Goal: Information Seeking & Learning: Find specific page/section

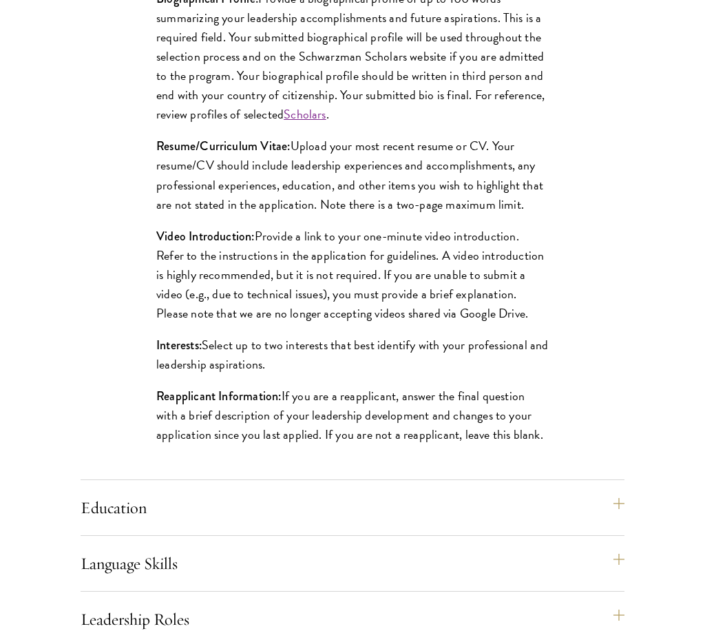
scroll to position [1397, 0]
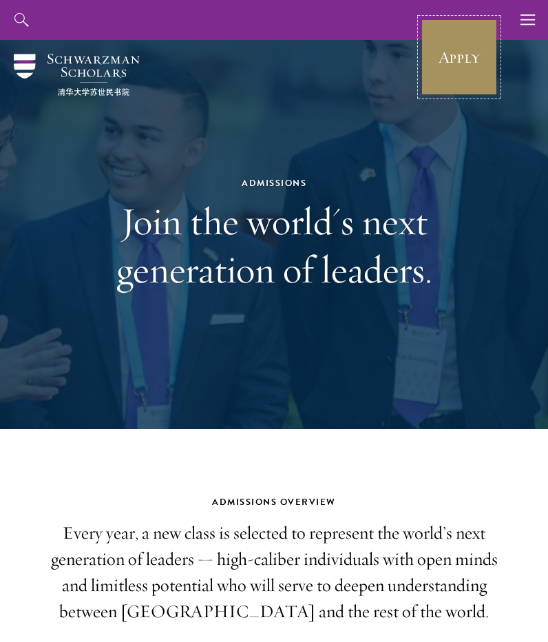
click at [483, 70] on link "Apply" at bounding box center [459, 57] width 77 height 77
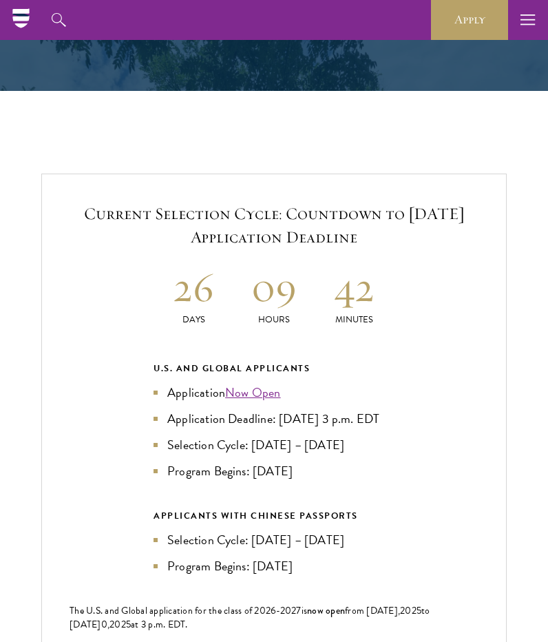
scroll to position [2491, 0]
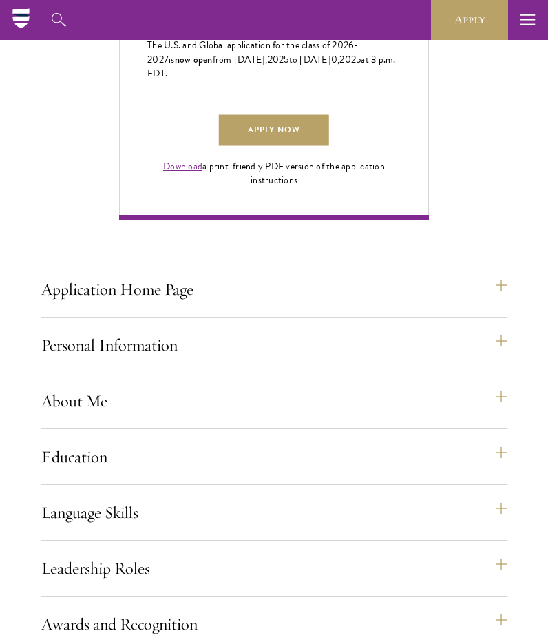
scroll to position [924, 0]
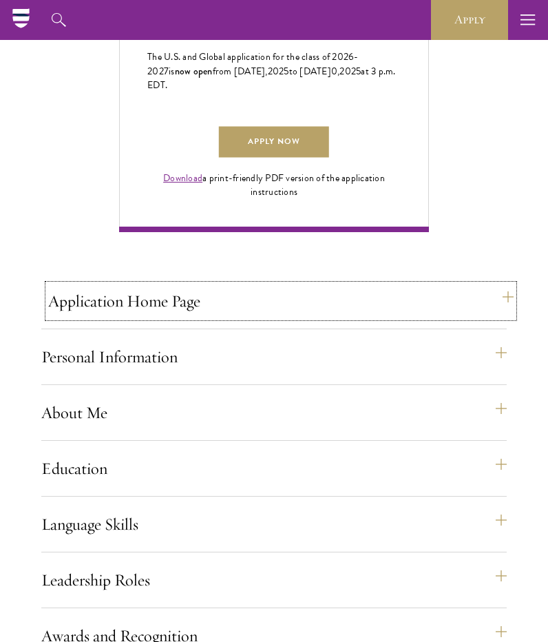
click at [252, 317] on button "Application Home Page" at bounding box center [280, 300] width 465 height 33
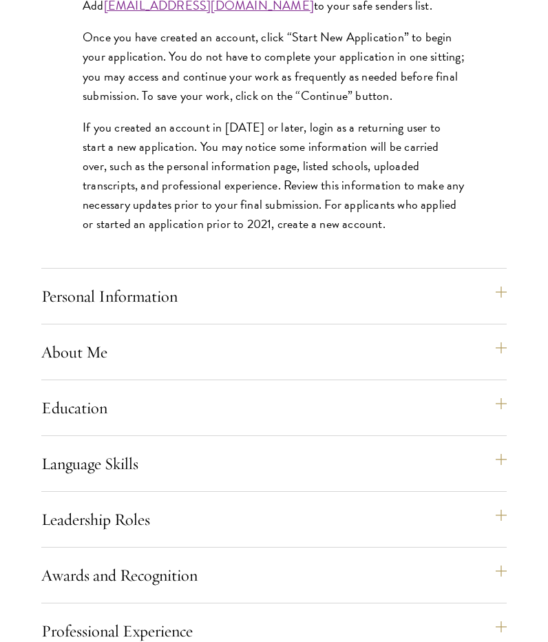
scroll to position [1450, 0]
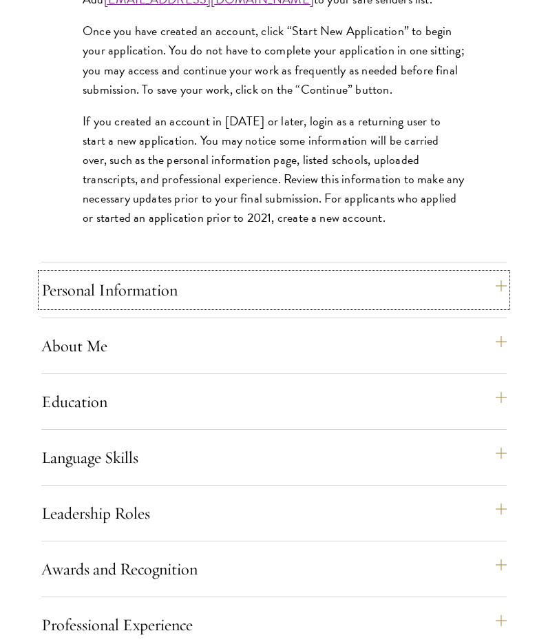
click at [252, 306] on button "Personal Information" at bounding box center [273, 289] width 465 height 33
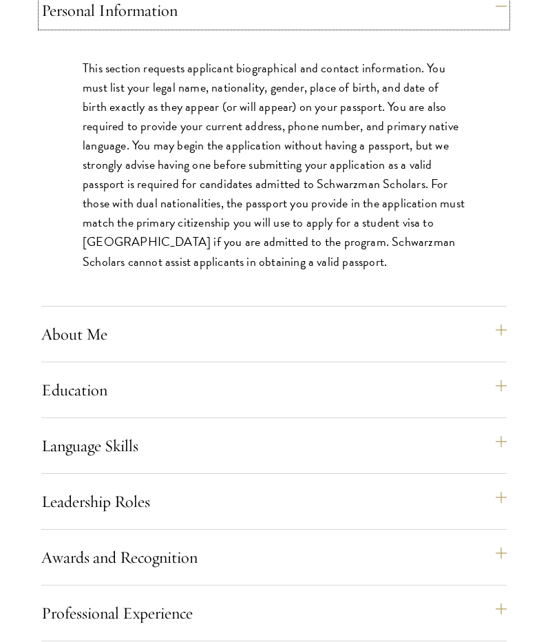
scroll to position [1271, 0]
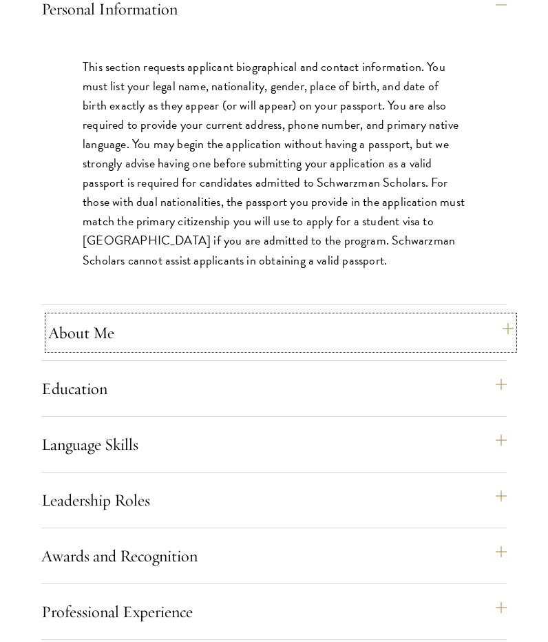
click at [248, 349] on button "About Me" at bounding box center [280, 332] width 465 height 33
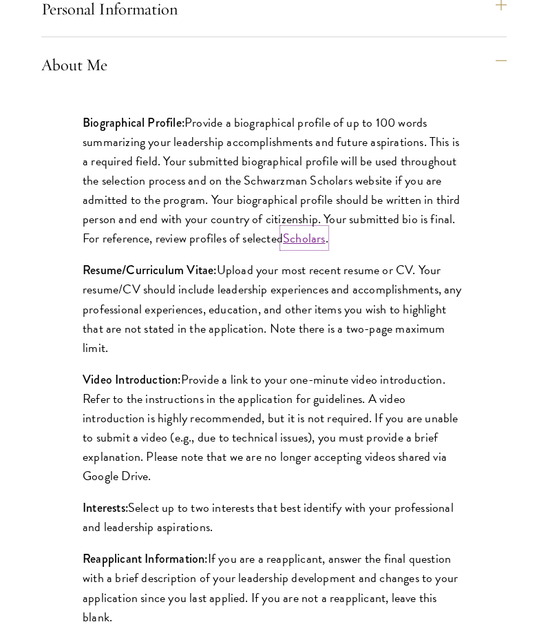
click at [313, 247] on link "Scholars" at bounding box center [304, 238] width 43 height 19
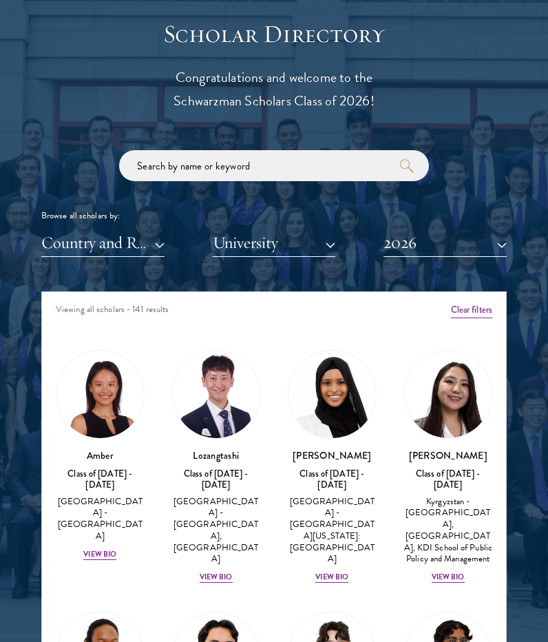
scroll to position [1498, 0]
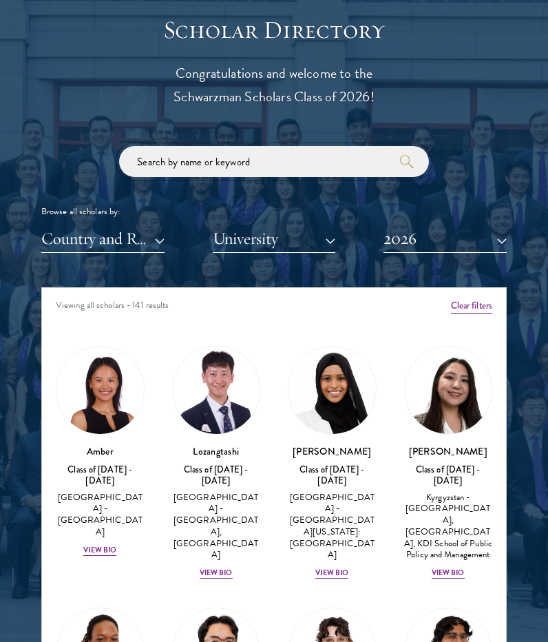
click at [328, 146] on input "search" at bounding box center [274, 161] width 310 height 31
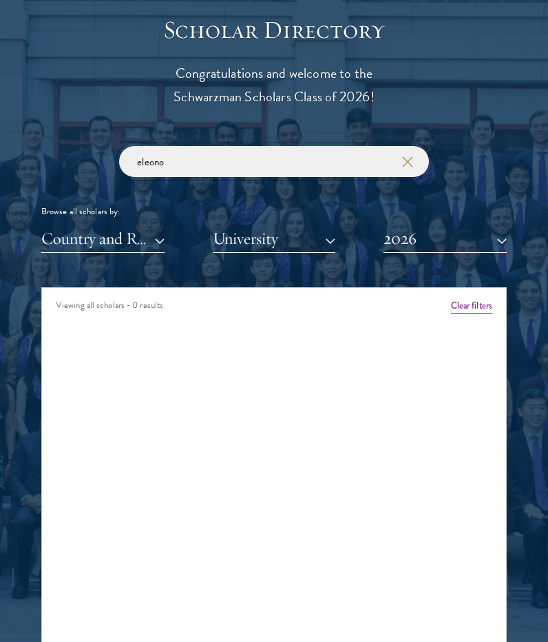
type input "eleono"
click at [403, 156] on icon "button" at bounding box center [407, 161] width 11 height 11
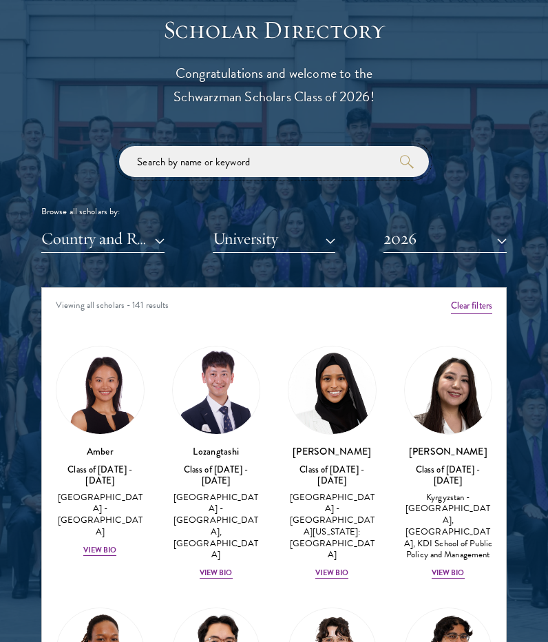
click at [339, 146] on input "search" at bounding box center [274, 161] width 310 height 31
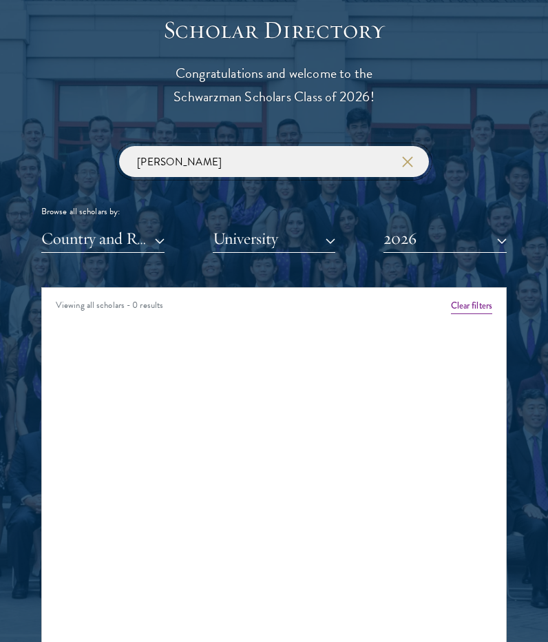
type input "[PERSON_NAME]"
click at [467, 224] on button "2026" at bounding box center [444, 238] width 123 height 28
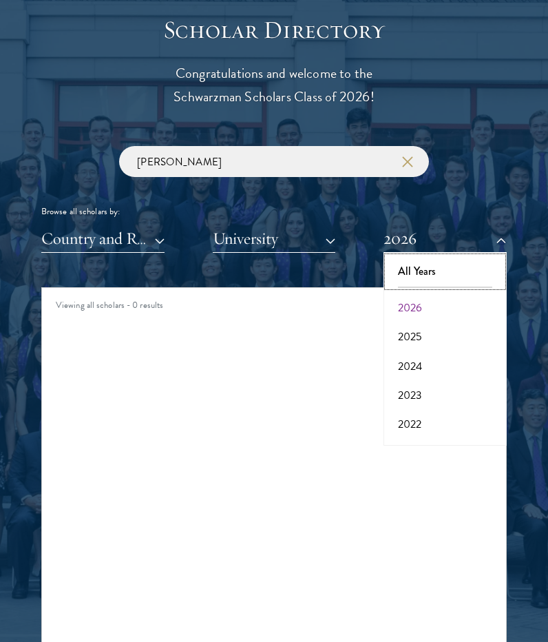
click at [446, 257] on button "All Years" at bounding box center [445, 271] width 115 height 29
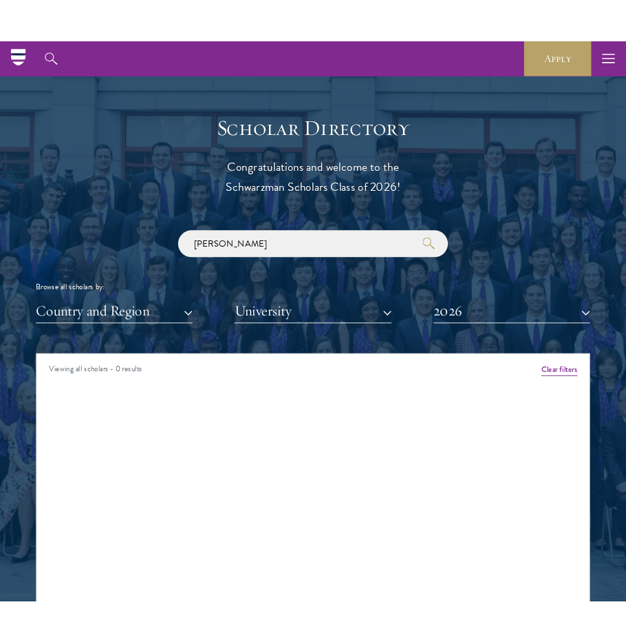
scroll to position [1447, 0]
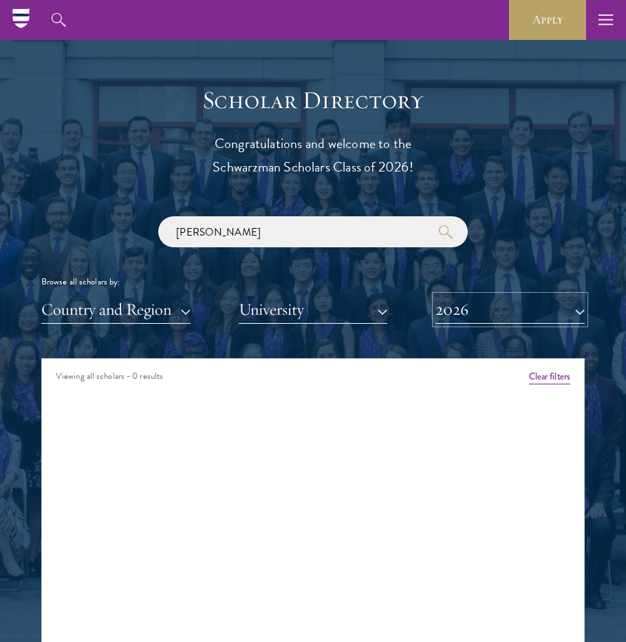
click at [486, 307] on button "2026" at bounding box center [510, 309] width 149 height 28
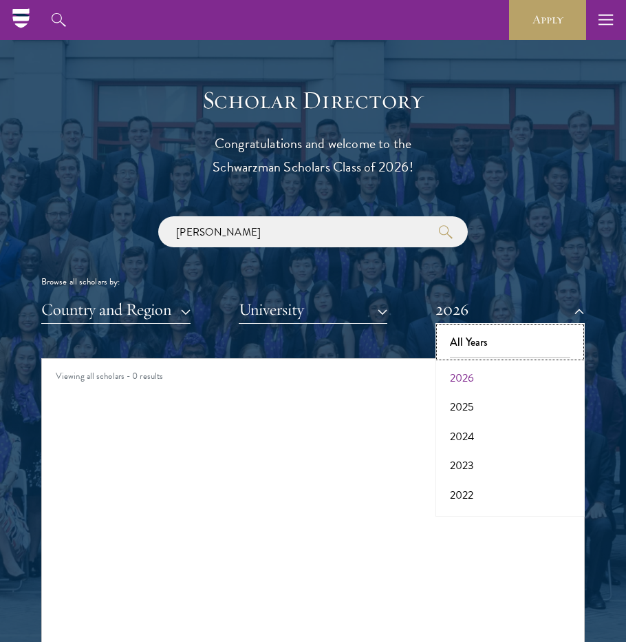
click at [495, 336] on button "All Years" at bounding box center [510, 342] width 141 height 29
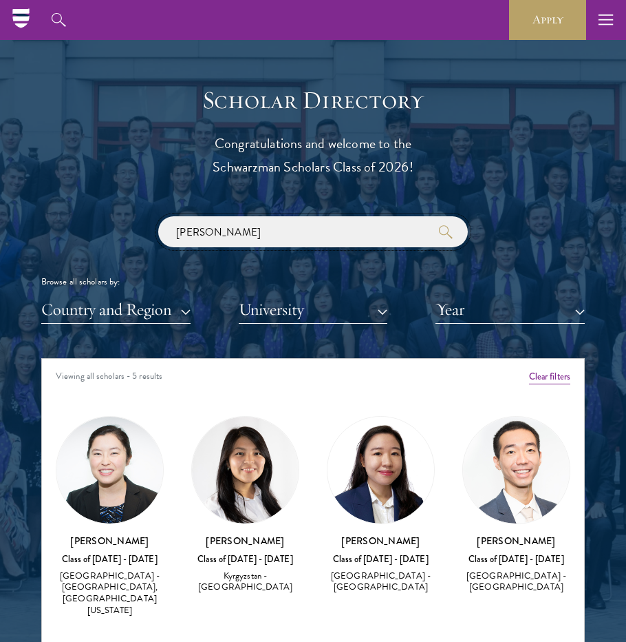
click at [354, 228] on input "[PERSON_NAME]" at bounding box center [313, 231] width 310 height 31
type input "k"
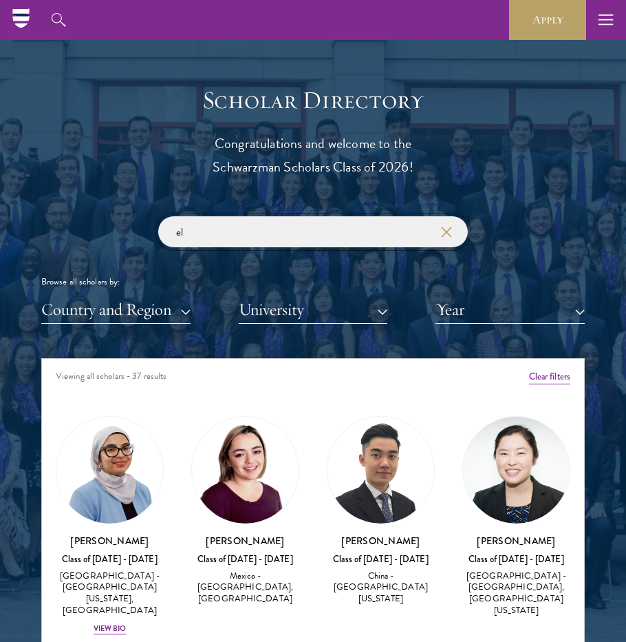
type input "e"
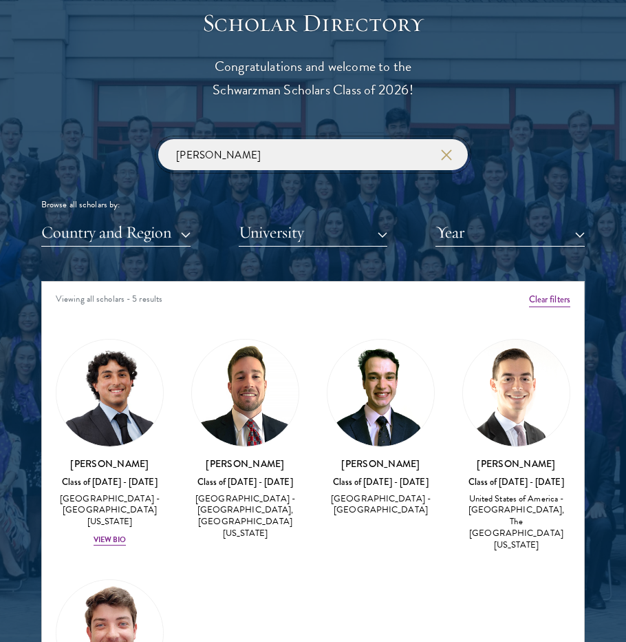
scroll to position [1557, 0]
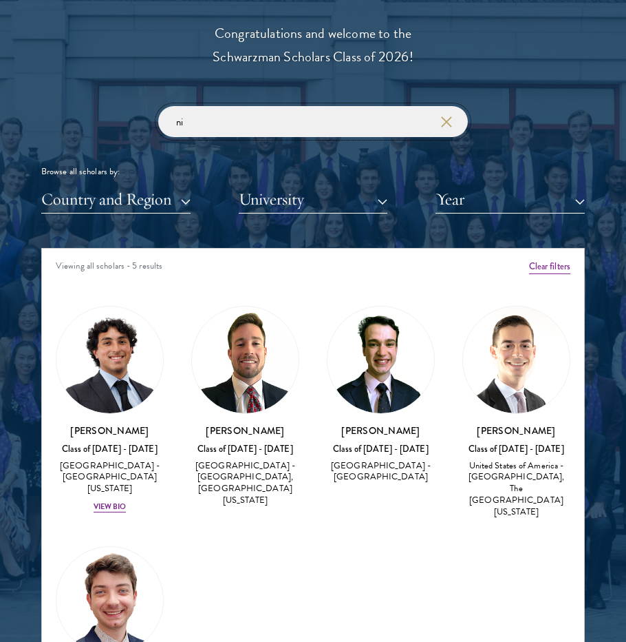
type input "n"
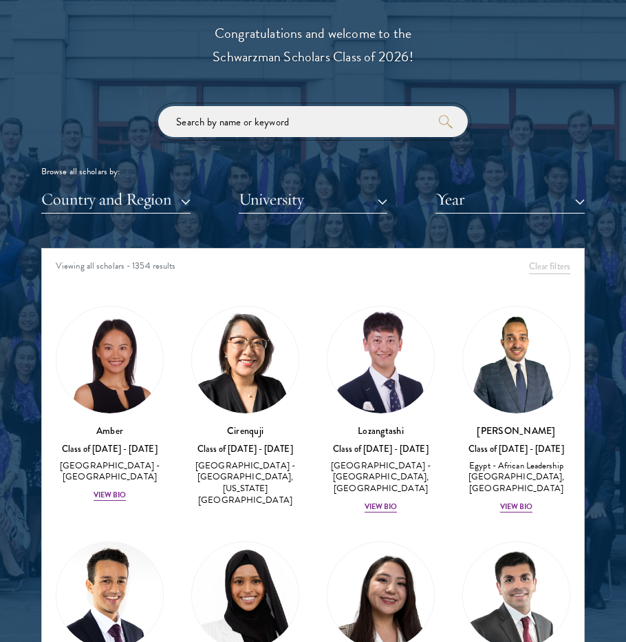
click at [411, 116] on input "search" at bounding box center [313, 121] width 310 height 31
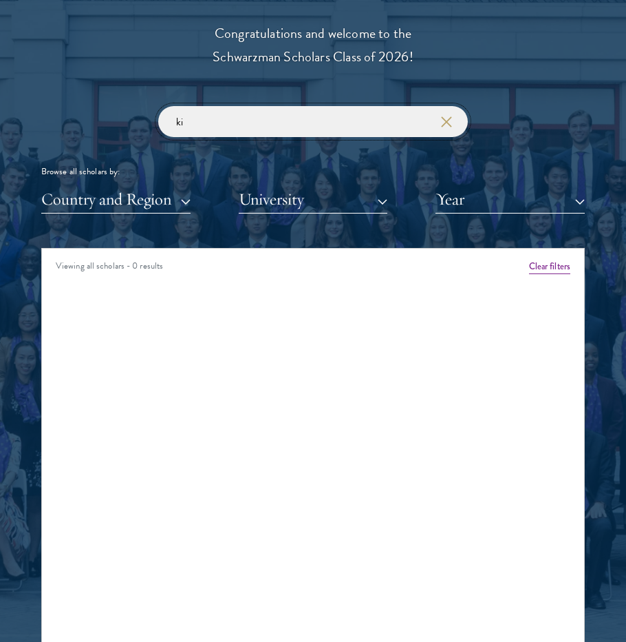
type input "k"
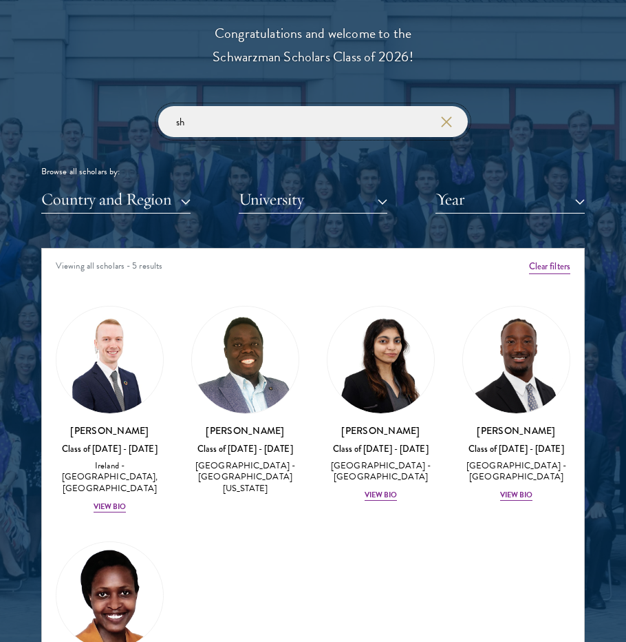
type input "s"
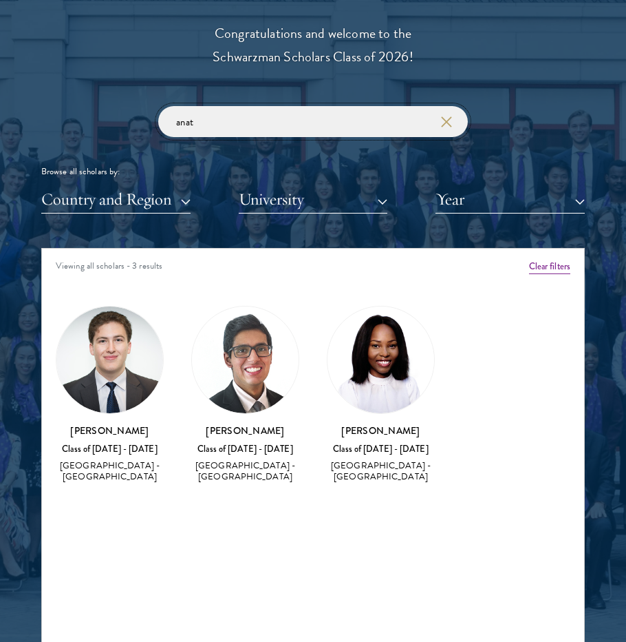
type input "anat"
click at [452, 127] on button "button" at bounding box center [446, 122] width 14 height 14
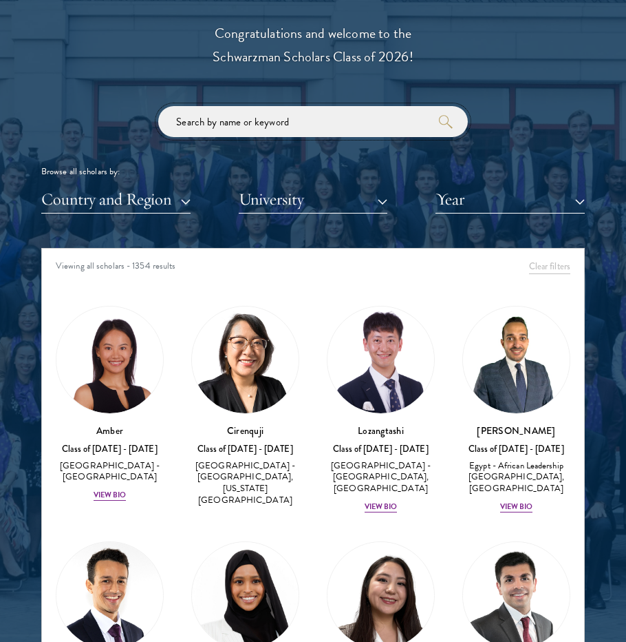
click at [346, 117] on input "search" at bounding box center [313, 121] width 310 height 31
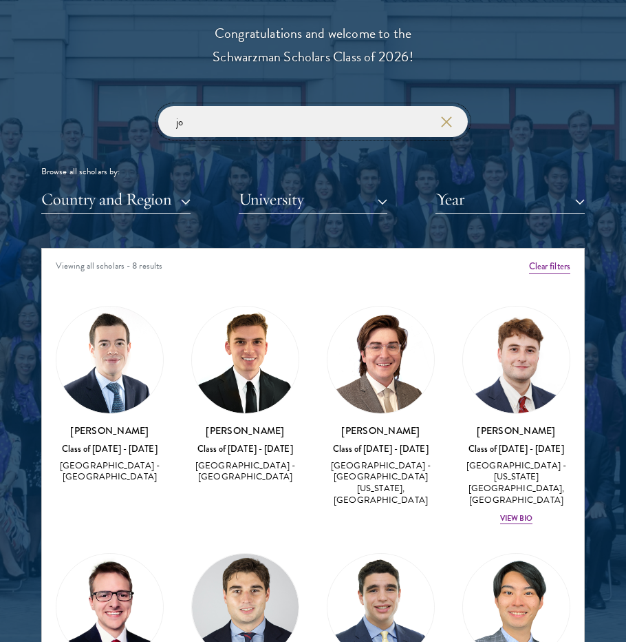
type input "j"
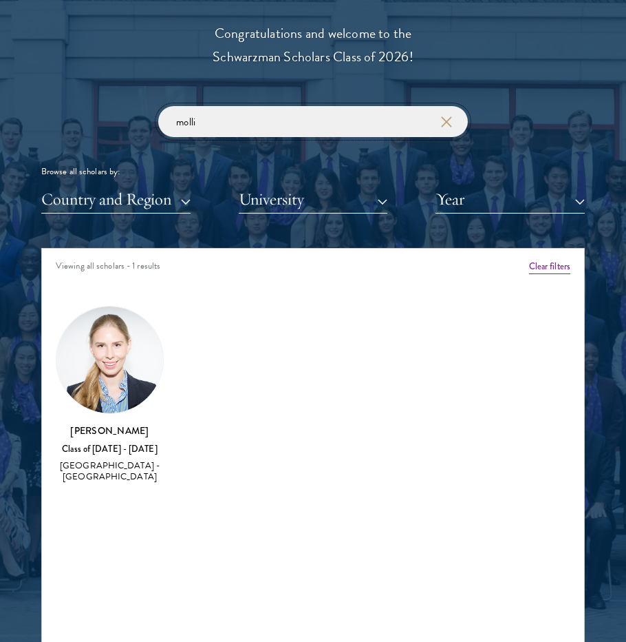
type input "molli"
click at [450, 129] on input "molli" at bounding box center [313, 121] width 310 height 31
click at [449, 123] on icon "button" at bounding box center [446, 121] width 11 height 11
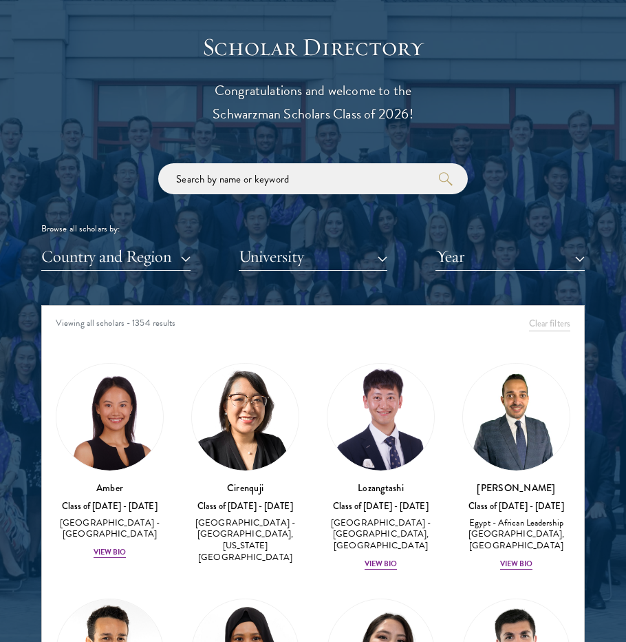
scroll to position [1501, 0]
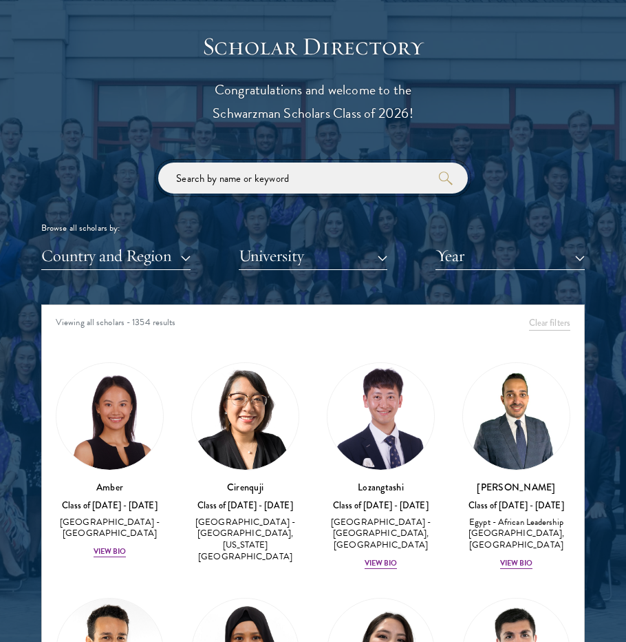
click at [305, 169] on input "search" at bounding box center [313, 177] width 310 height 31
type input "h"
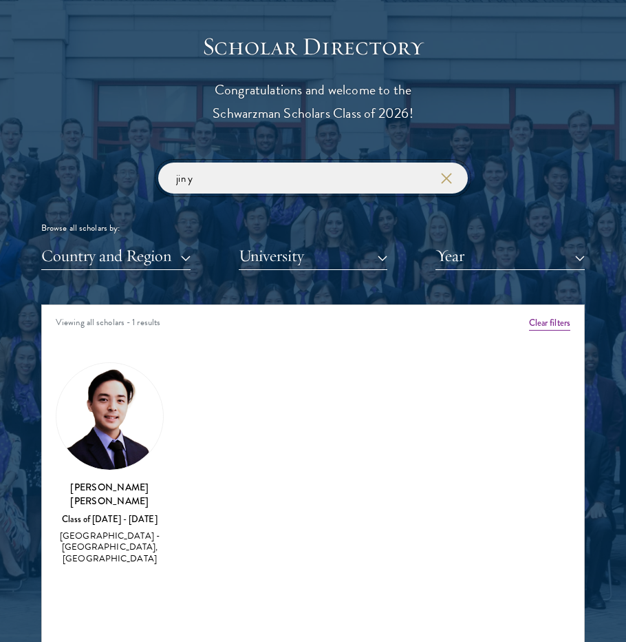
type input "jin y"
click at [449, 178] on icon "button" at bounding box center [446, 178] width 11 height 11
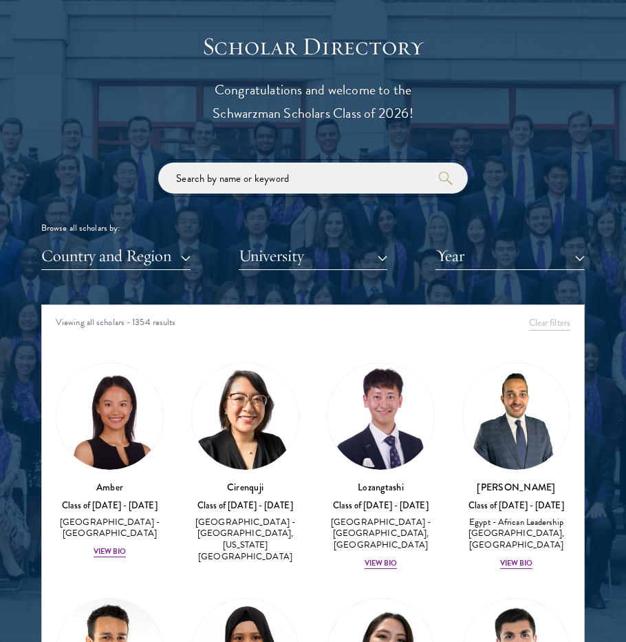
click at [377, 178] on input "search" at bounding box center [313, 177] width 310 height 31
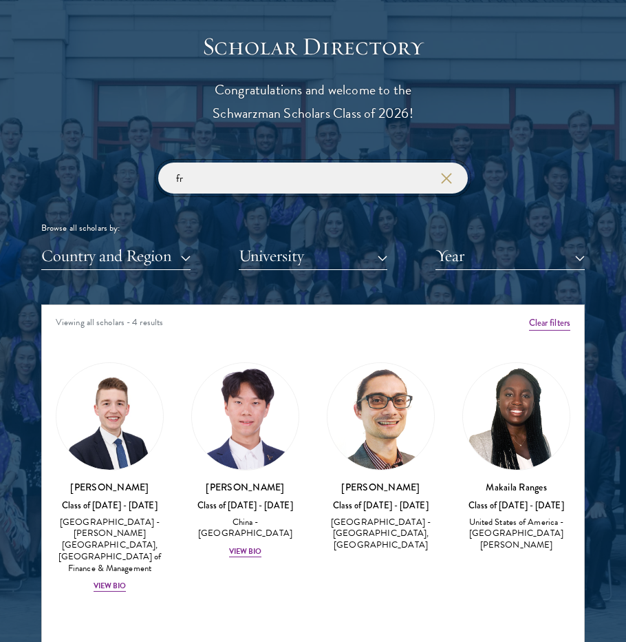
type input "f"
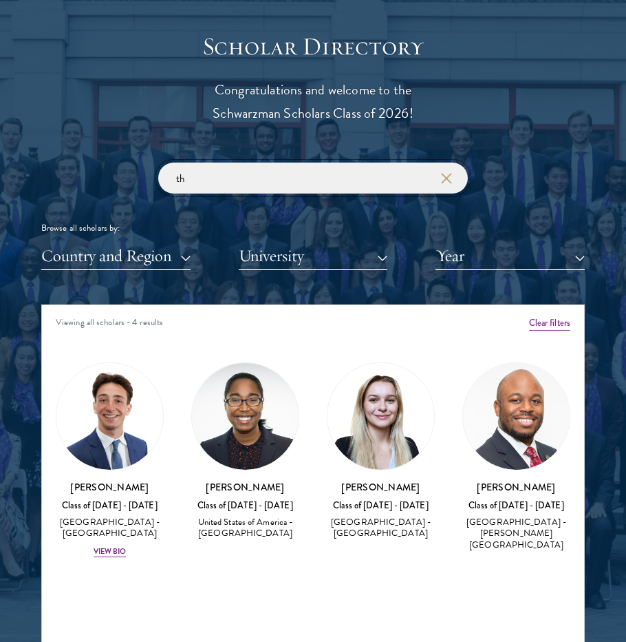
type input "t"
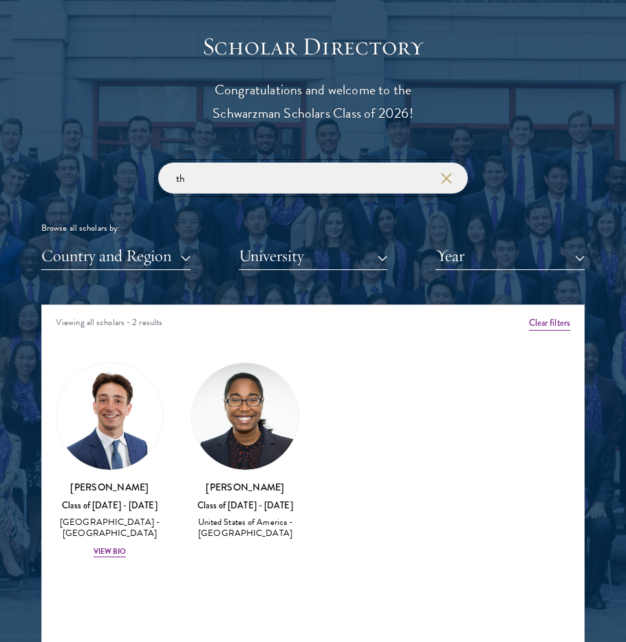
type input "t"
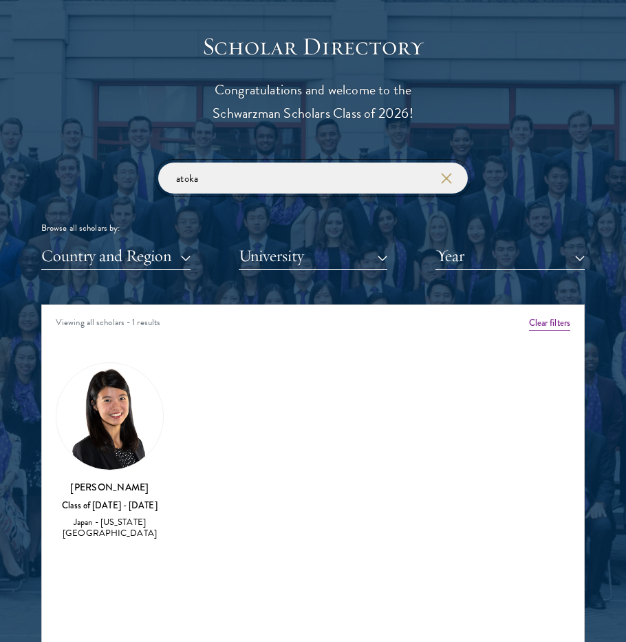
type input "atoka"
click at [446, 173] on icon "button" at bounding box center [446, 178] width 11 height 11
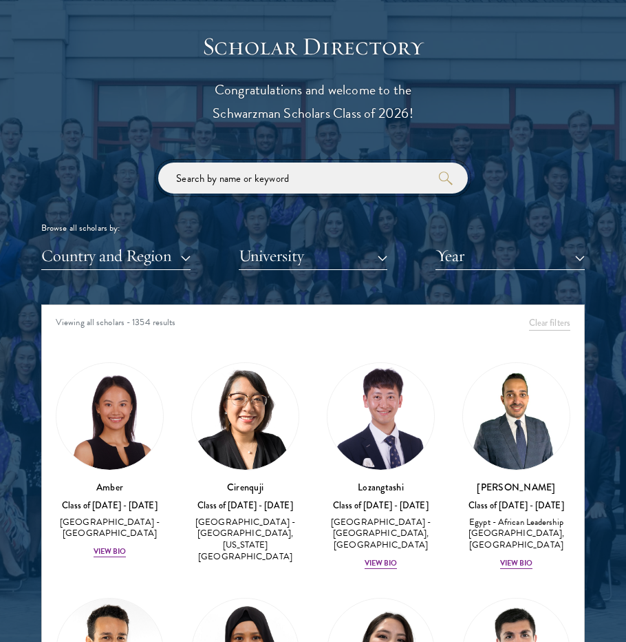
click at [390, 183] on input "search" at bounding box center [313, 177] width 310 height 31
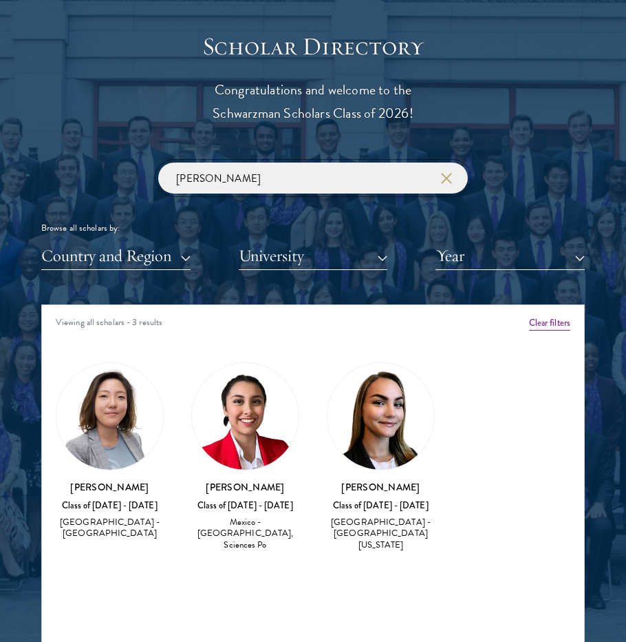
type input "[PERSON_NAME]"
click at [447, 178] on use "button" at bounding box center [445, 178] width 19 height 19
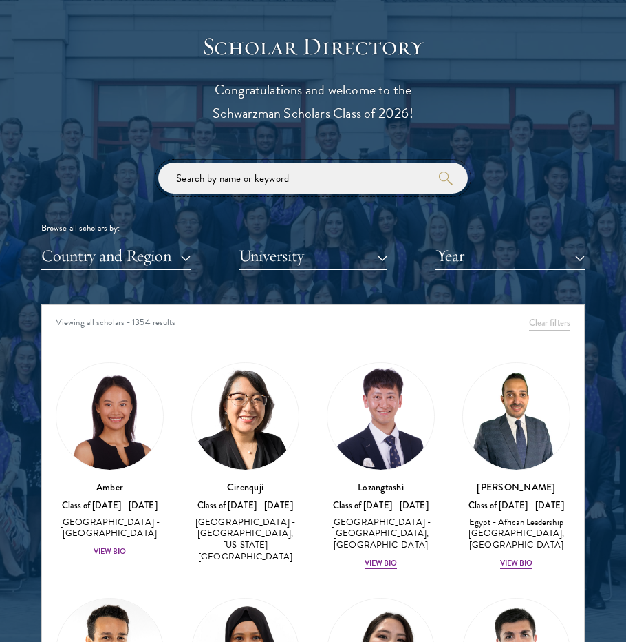
click at [380, 185] on input "search" at bounding box center [313, 177] width 310 height 31
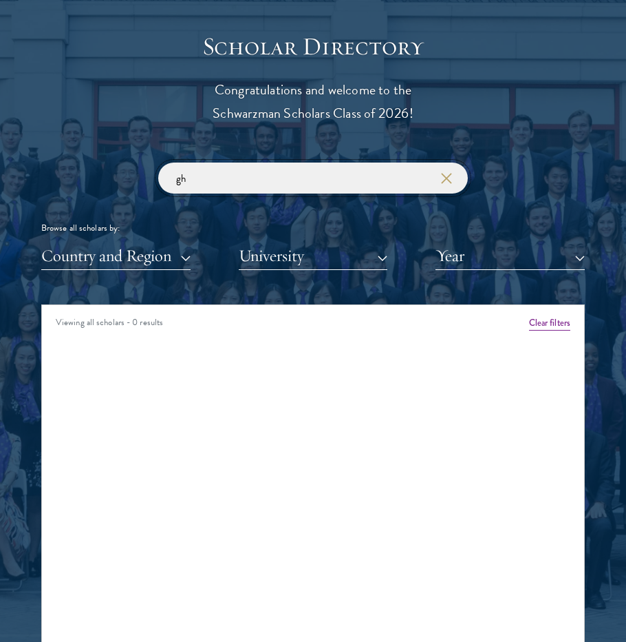
type input "g"
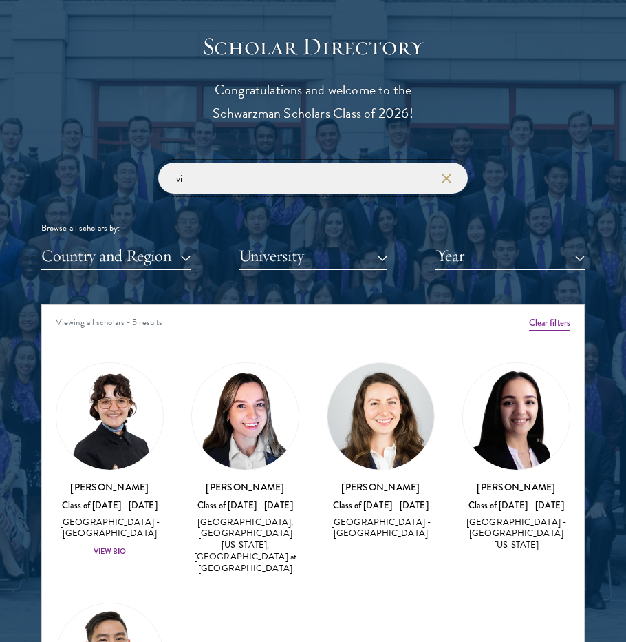
type input "v"
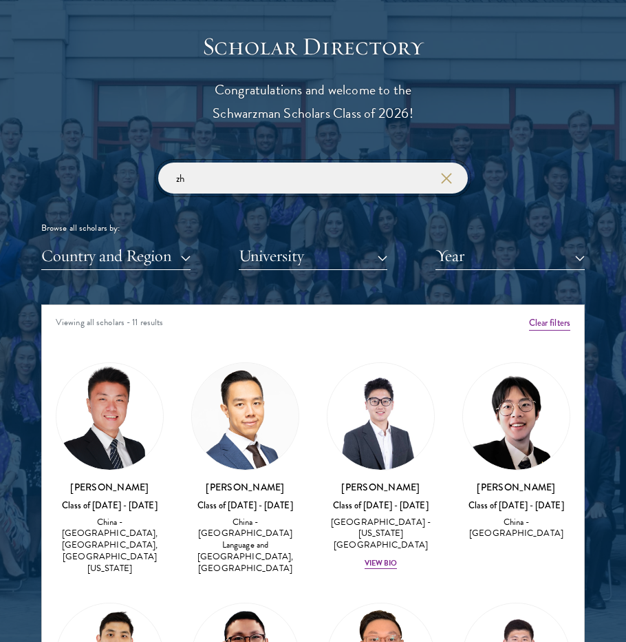
type input "z"
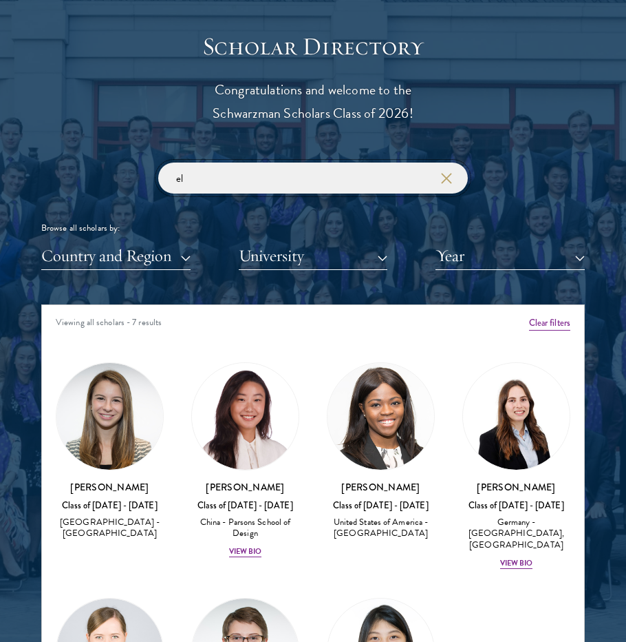
type input "e"
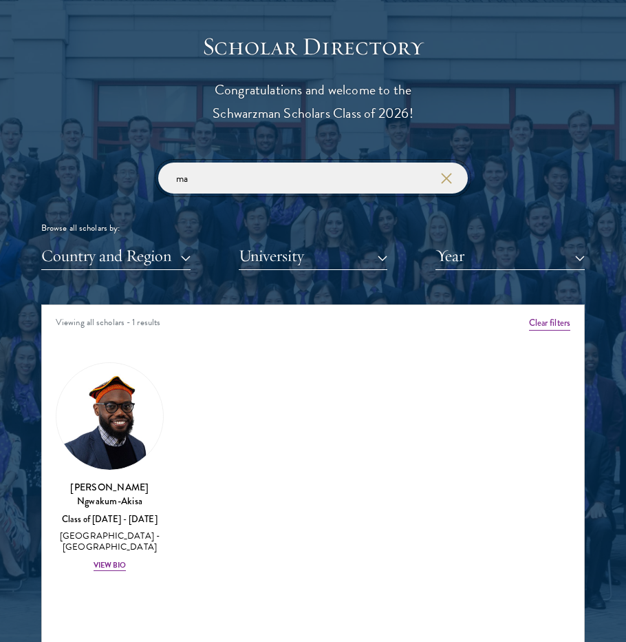
type input "m"
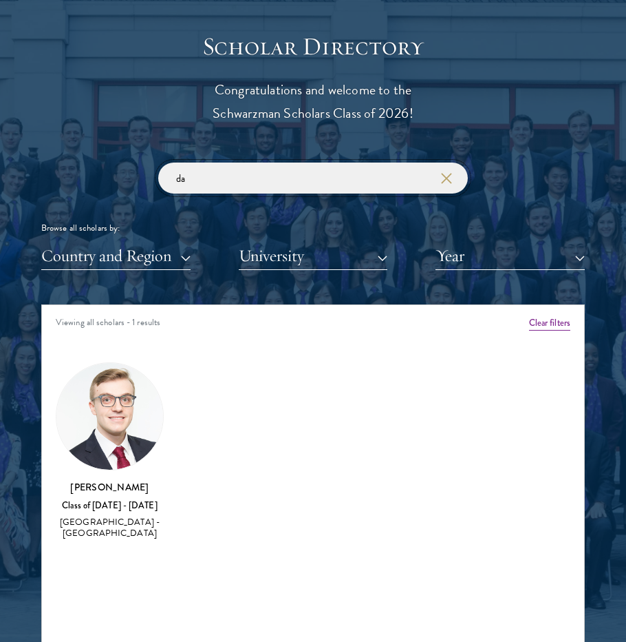
type input "d"
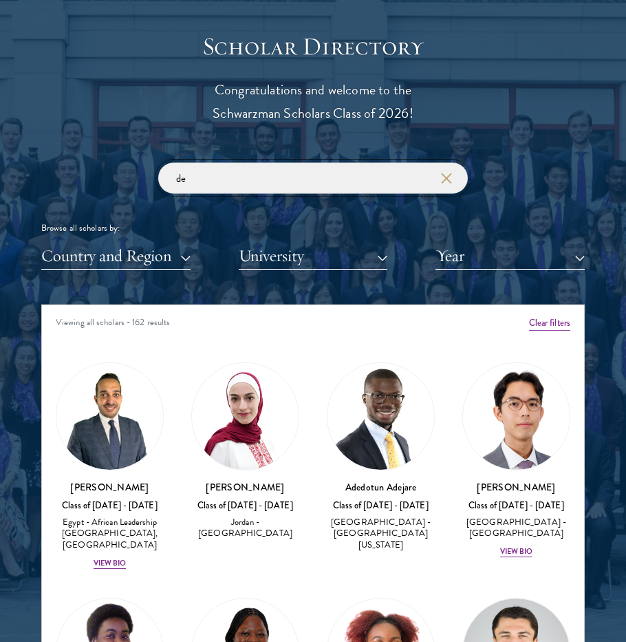
type input "d"
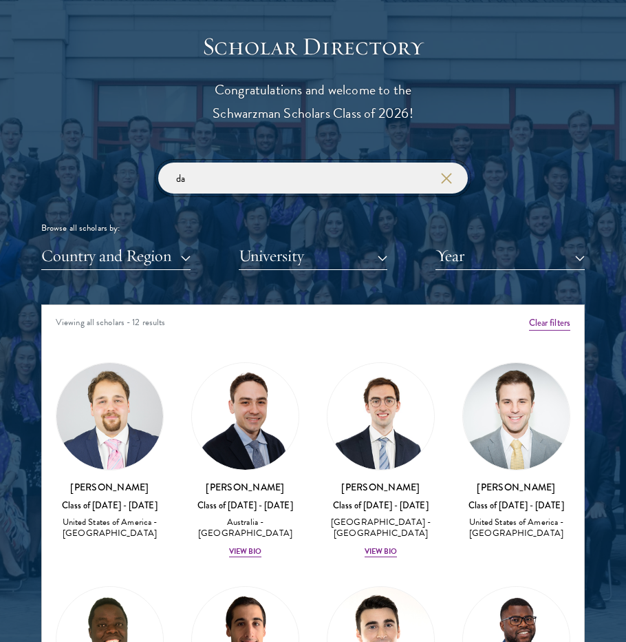
type input "d"
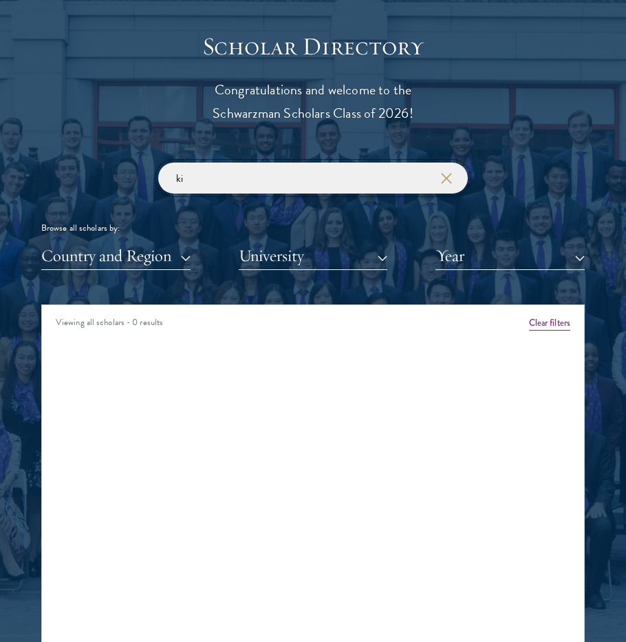
type input "k"
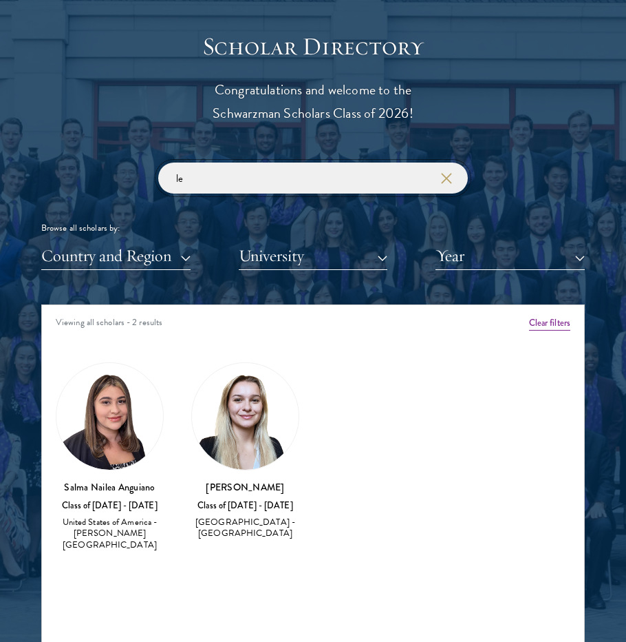
type input "l"
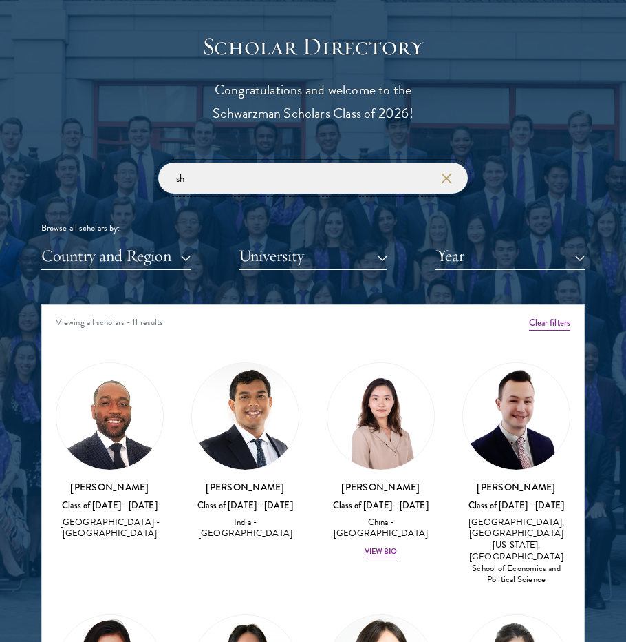
type input "s"
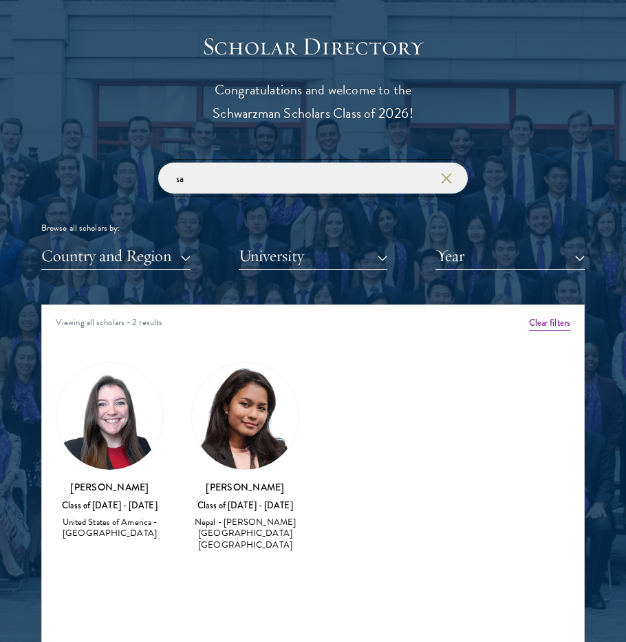
type input "s"
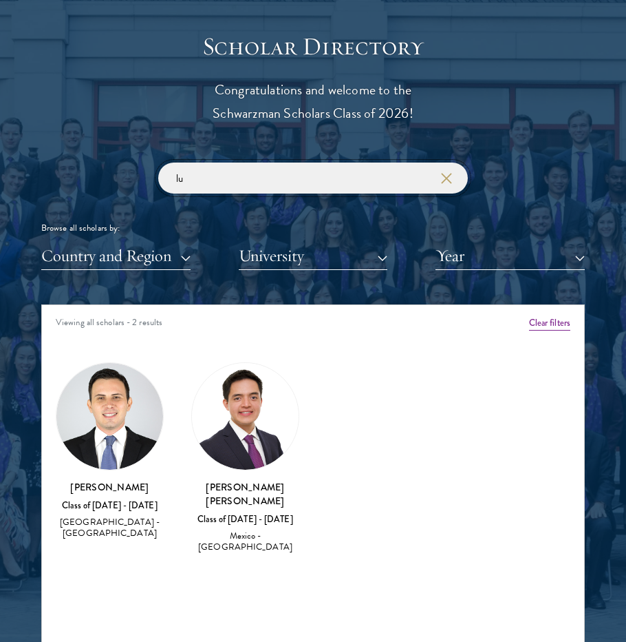
type input "l"
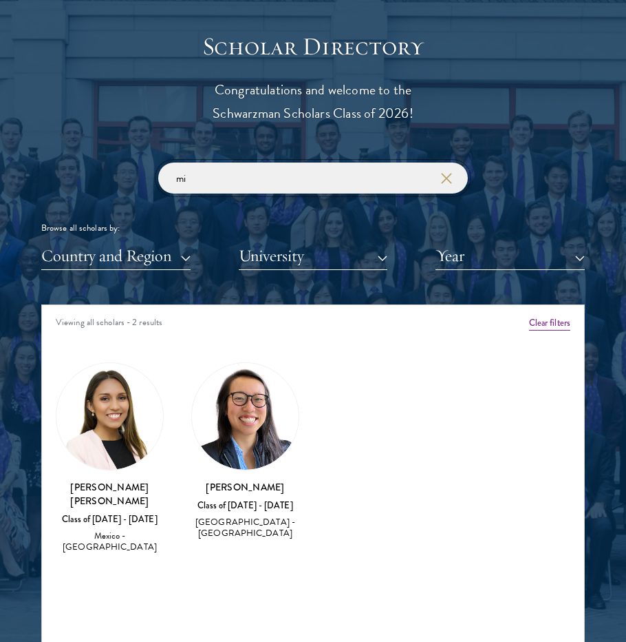
type input "m"
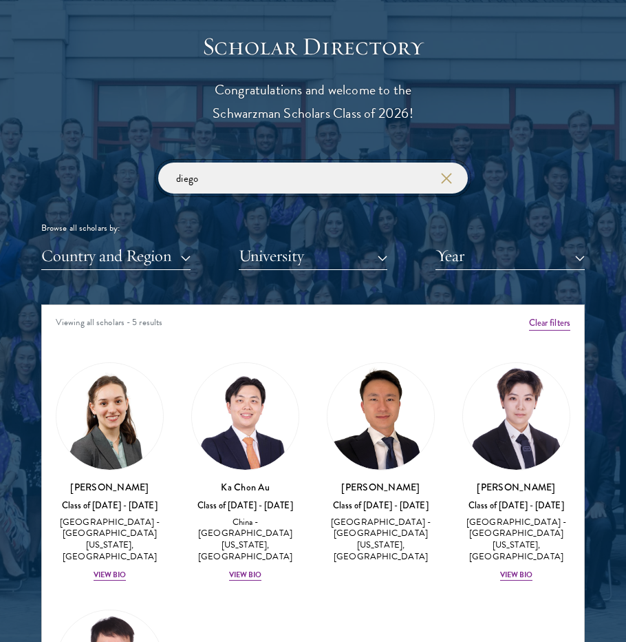
click at [399, 180] on input "diego" at bounding box center [313, 177] width 310 height 31
type input "d"
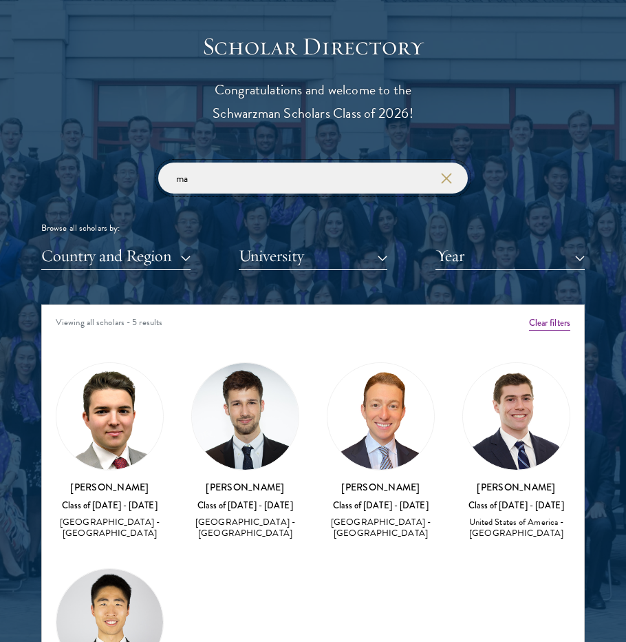
type input "m"
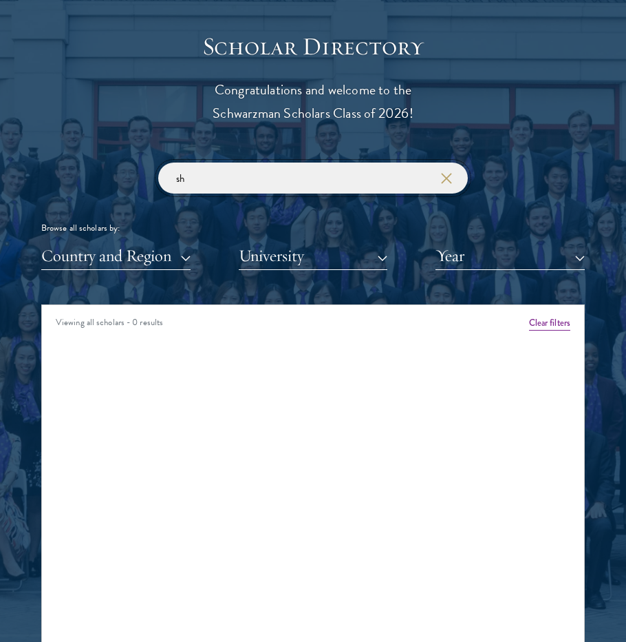
type input "s"
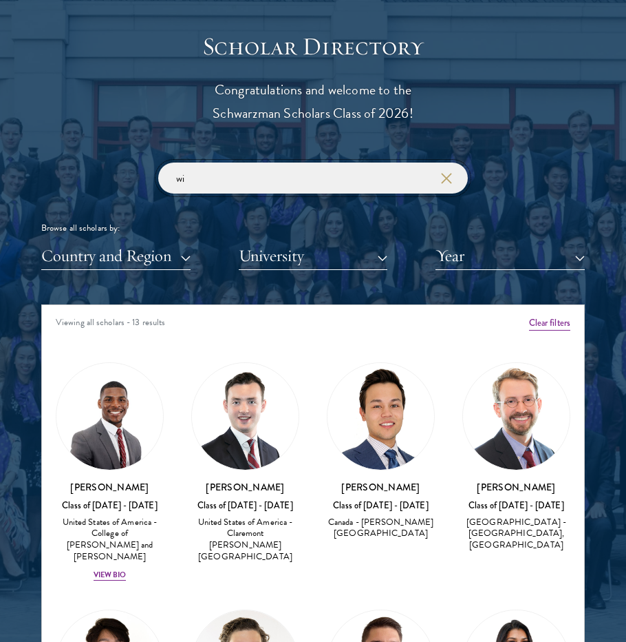
type input "w"
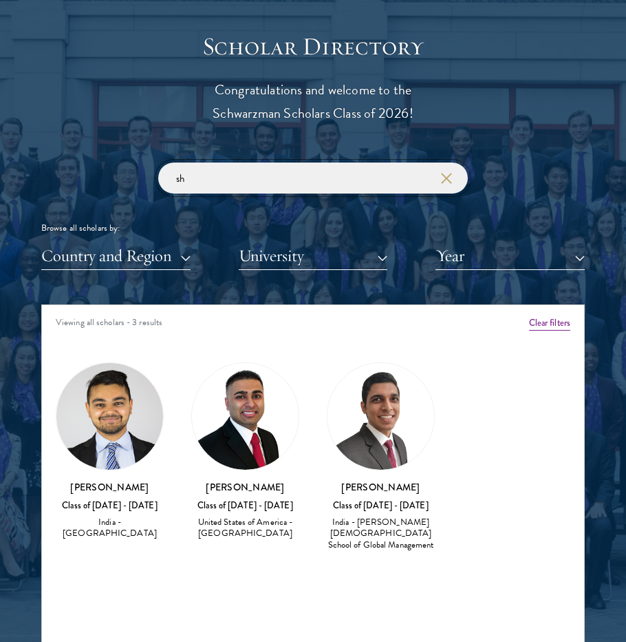
type input "s"
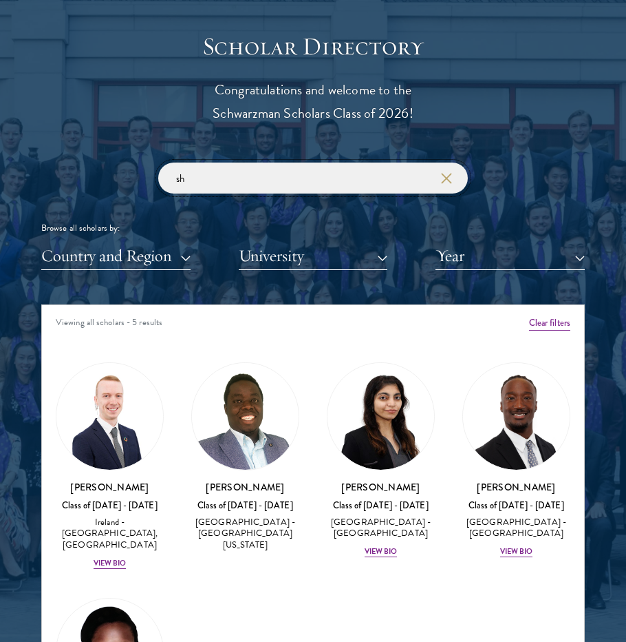
type input "s"
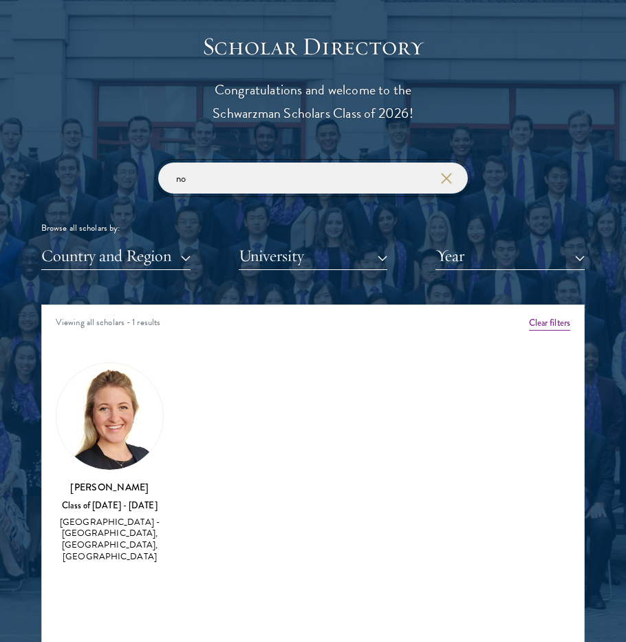
type input "n"
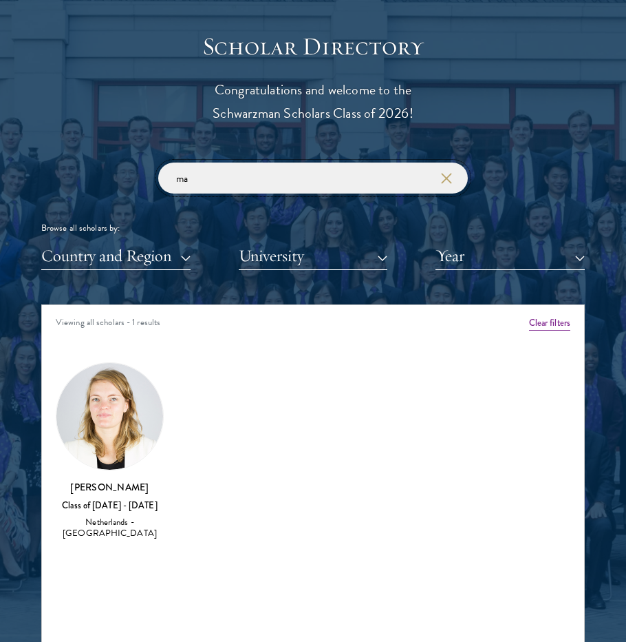
type input "m"
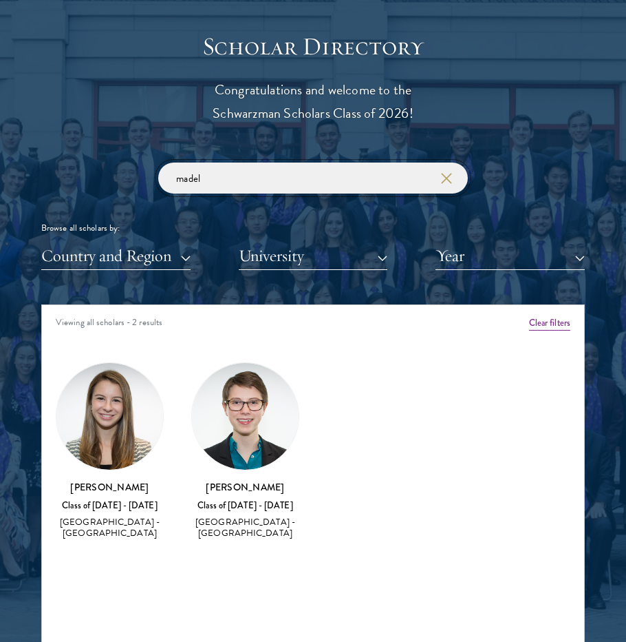
type input "madel"
click at [451, 180] on icon "button" at bounding box center [446, 178] width 11 height 11
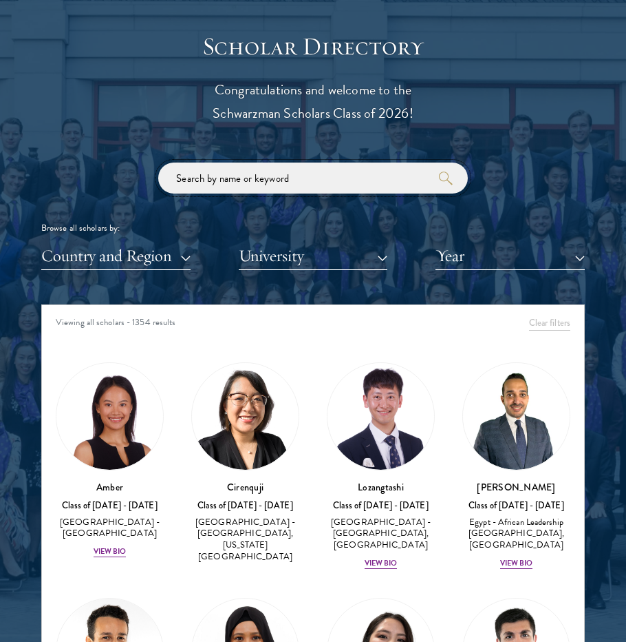
click at [362, 176] on input "search" at bounding box center [313, 177] width 310 height 31
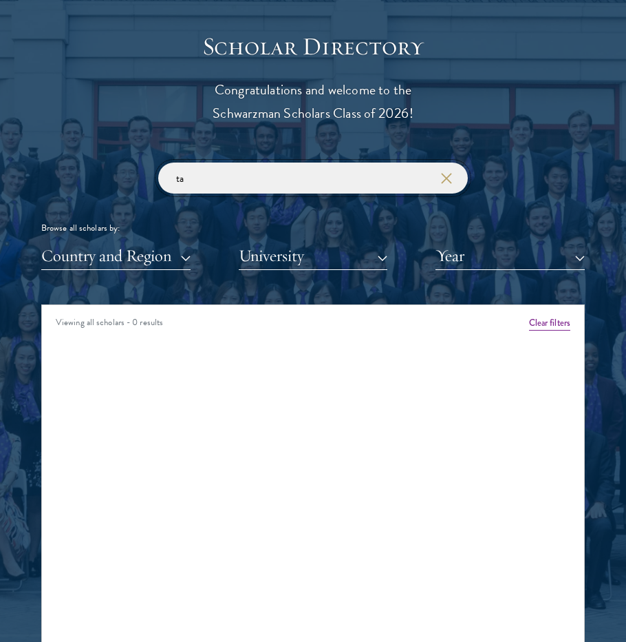
type input "t"
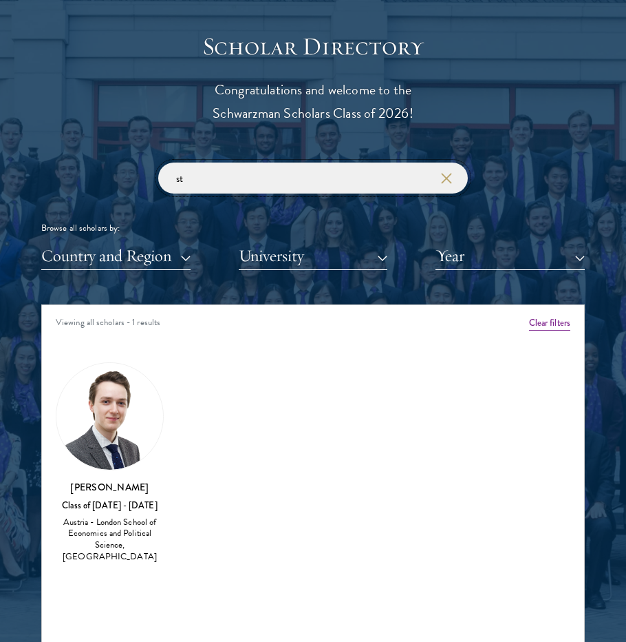
type input "s"
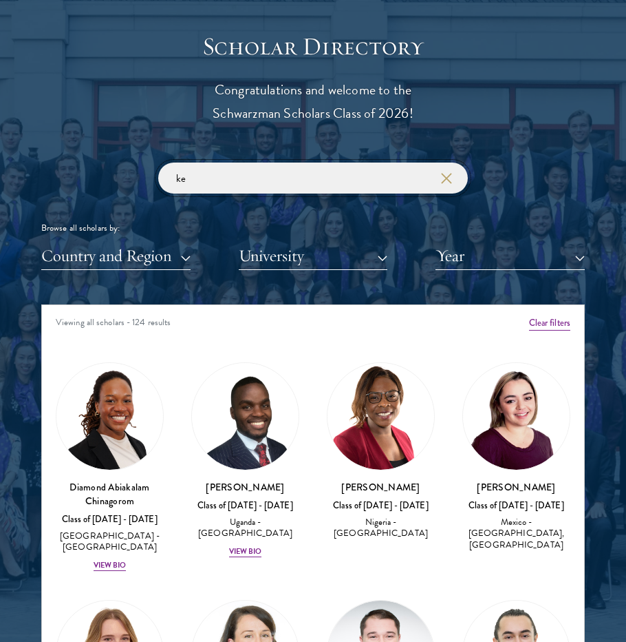
type input "k"
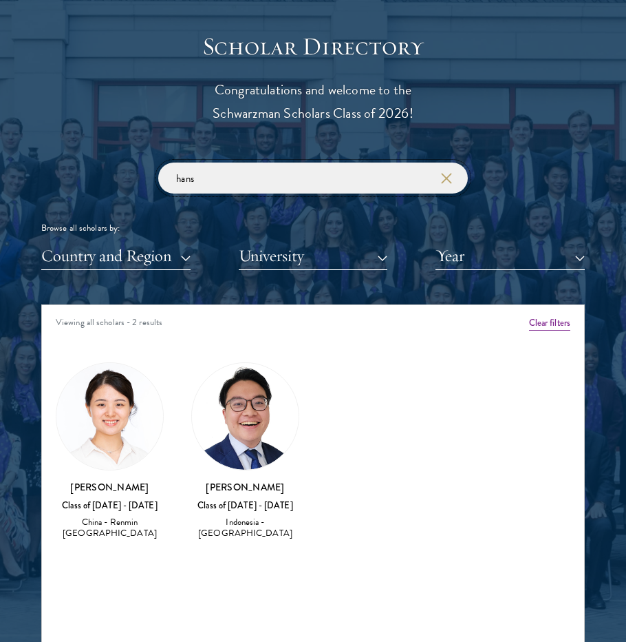
type input "hans"
click at [441, 174] on icon "button" at bounding box center [446, 178] width 11 height 11
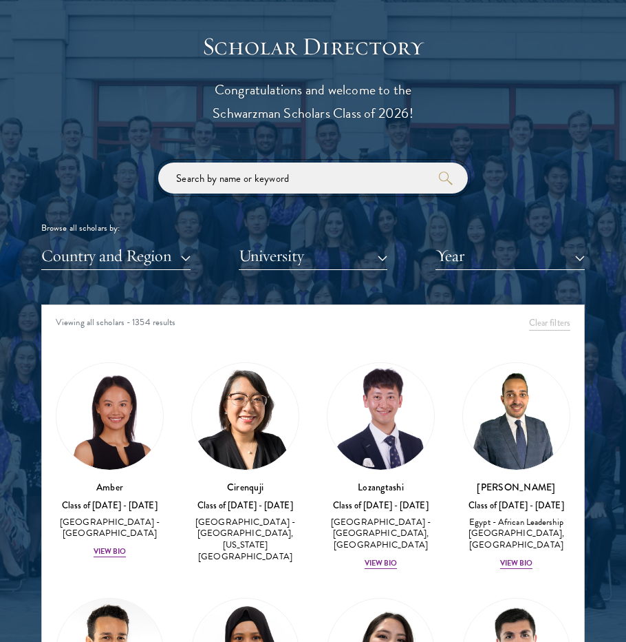
click at [385, 167] on input "search" at bounding box center [313, 177] width 310 height 31
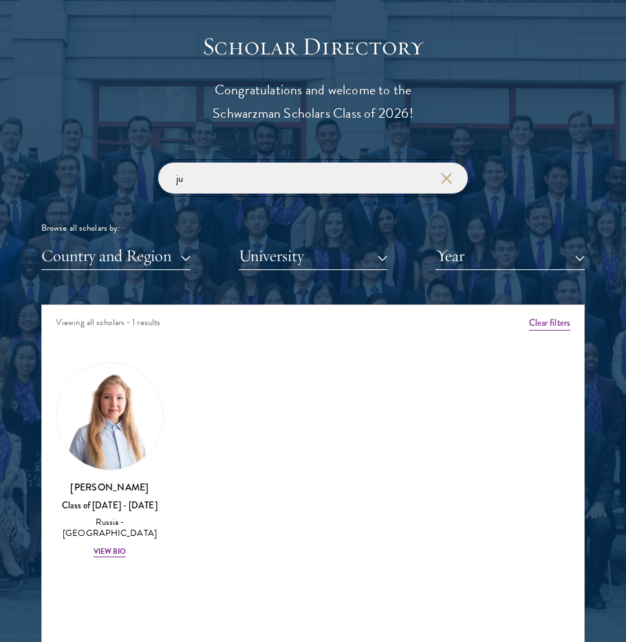
type input "j"
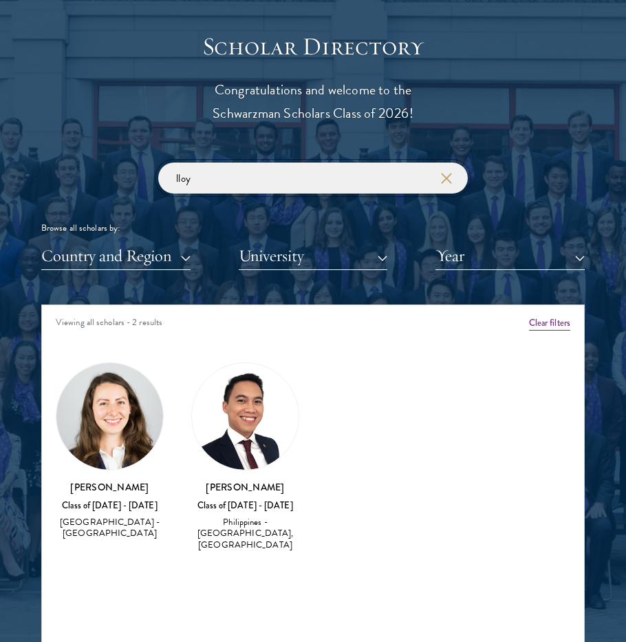
type input "lloy"
click at [444, 182] on icon "button" at bounding box center [446, 178] width 11 height 11
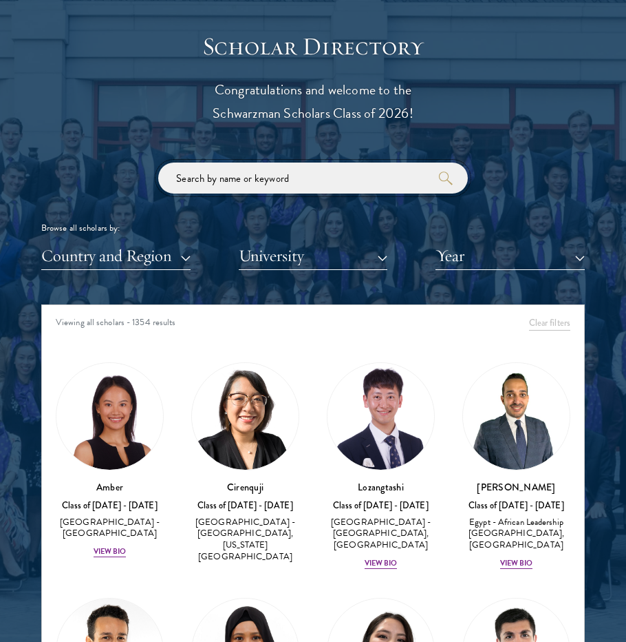
click at [385, 179] on input "search" at bounding box center [313, 177] width 310 height 31
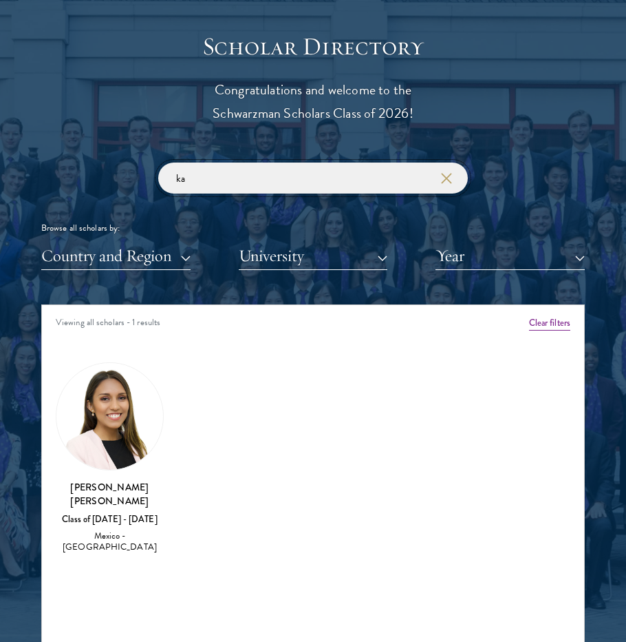
type input "k"
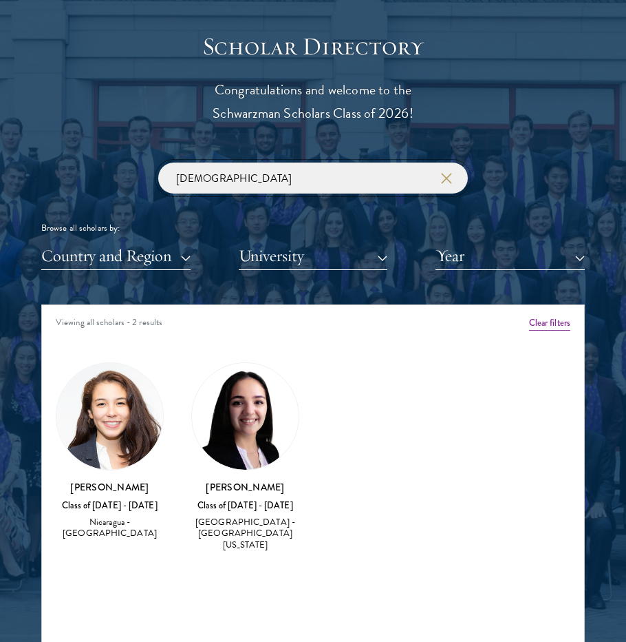
type input "[DEMOGRAPHIC_DATA]"
click at [446, 178] on use "button" at bounding box center [445, 178] width 19 height 19
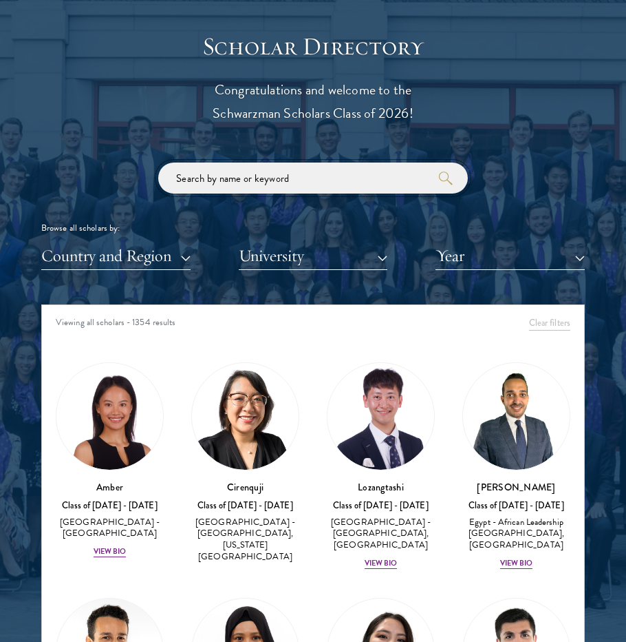
click at [365, 163] on input "search" at bounding box center [313, 177] width 310 height 31
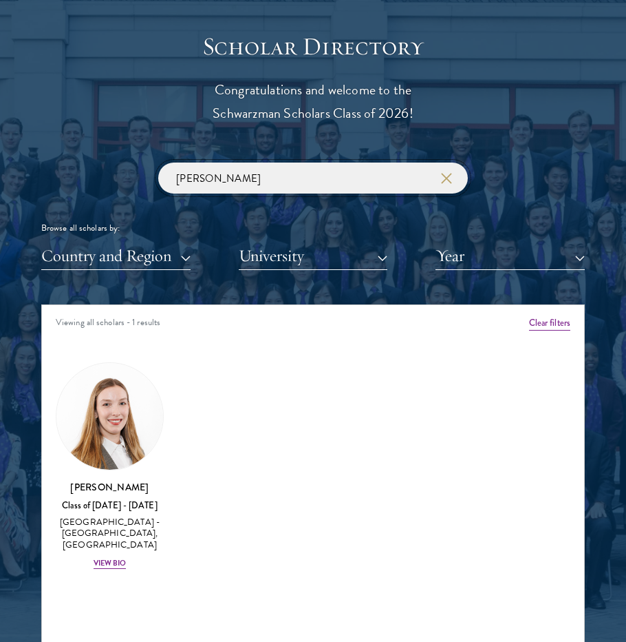
type input "[PERSON_NAME]"
click at [447, 176] on icon "button" at bounding box center [446, 178] width 11 height 11
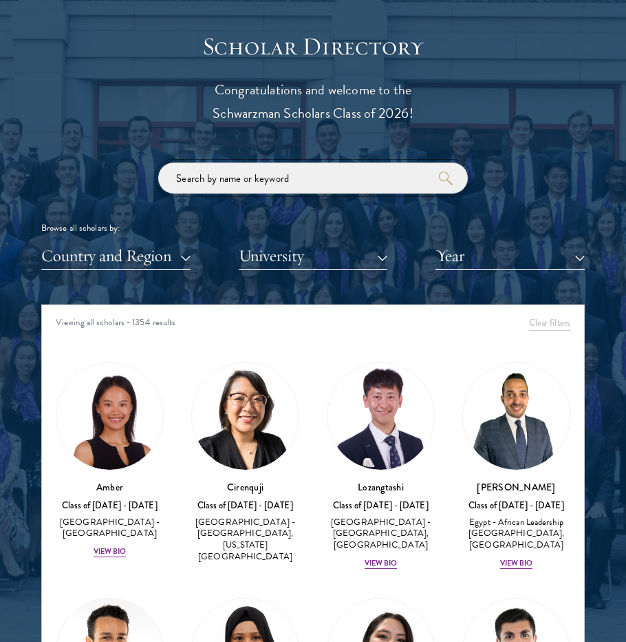
click at [352, 189] on input "search" at bounding box center [313, 177] width 310 height 31
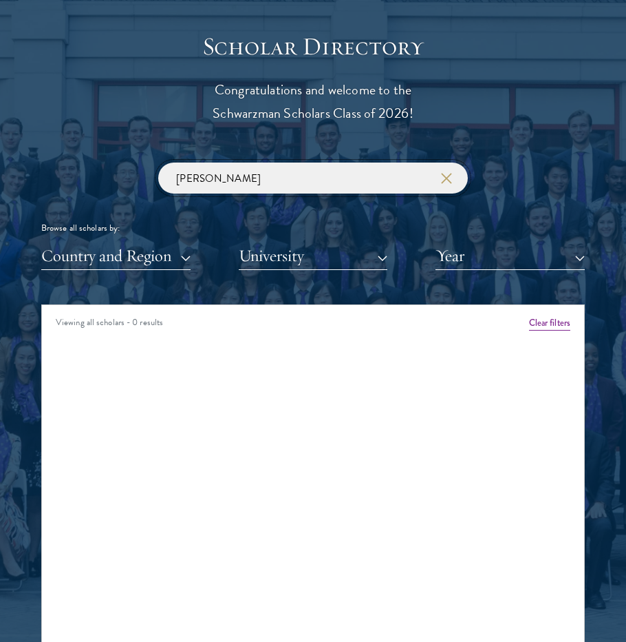
type input "[PERSON_NAME]"
click at [448, 177] on use "button" at bounding box center [445, 178] width 19 height 19
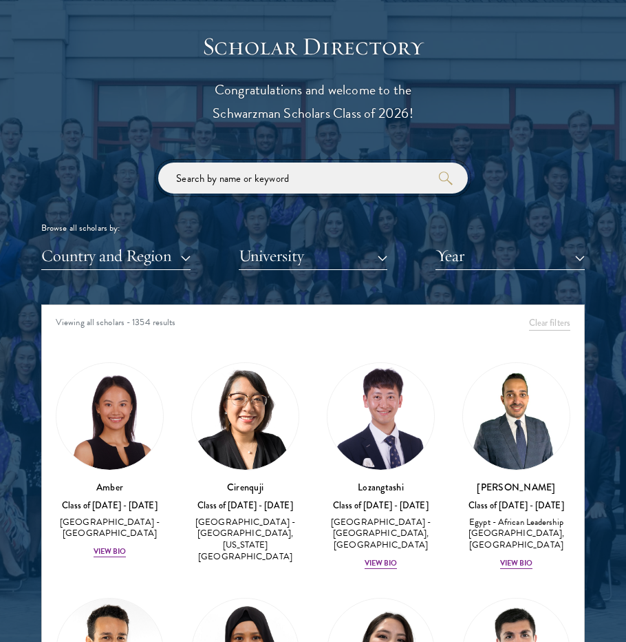
click at [383, 176] on input "search" at bounding box center [313, 177] width 310 height 31
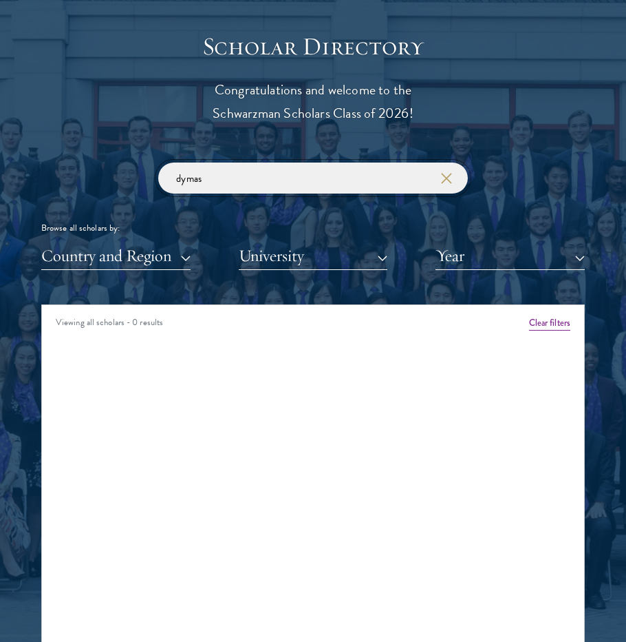
type input "dymas"
click at [447, 173] on icon "button" at bounding box center [446, 178] width 11 height 11
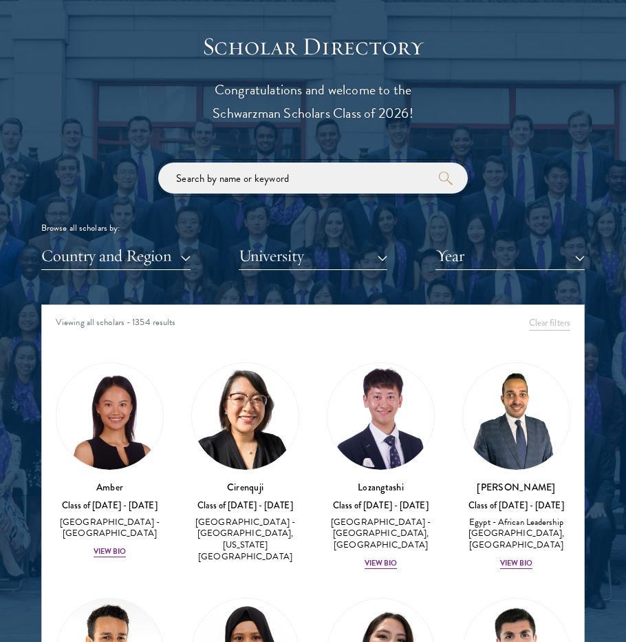
click at [416, 171] on input "search" at bounding box center [313, 177] width 310 height 31
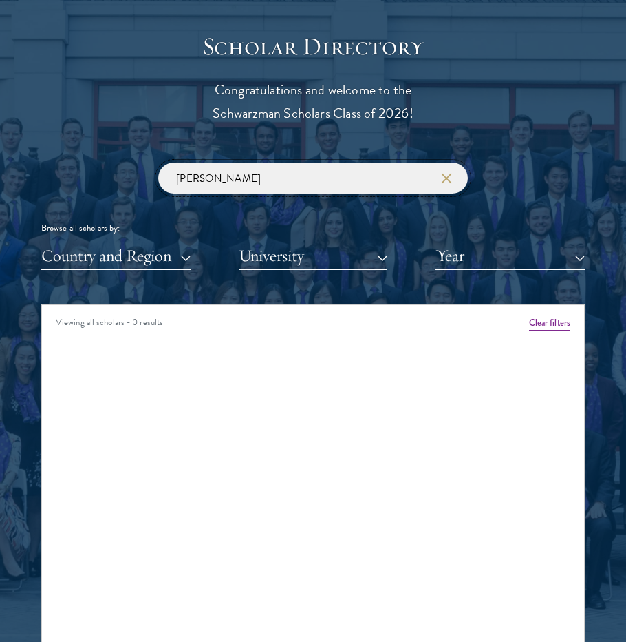
type input "[PERSON_NAME]"
click at [450, 176] on icon "button" at bounding box center [446, 178] width 11 height 11
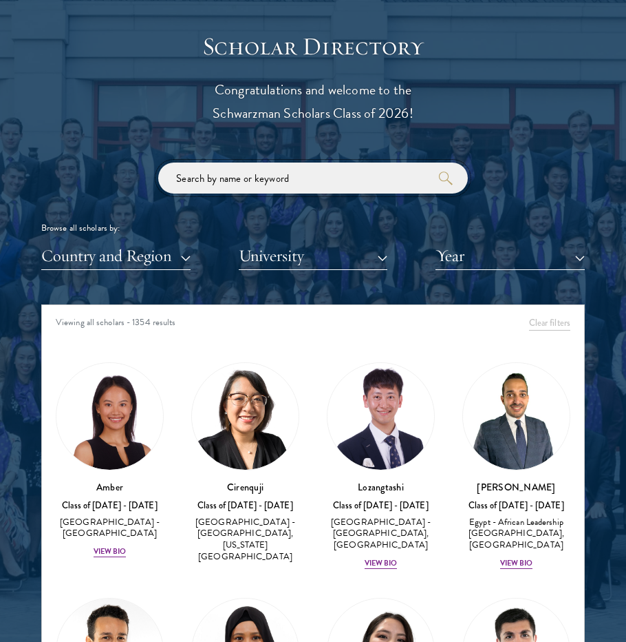
click at [434, 173] on input "search" at bounding box center [313, 177] width 310 height 31
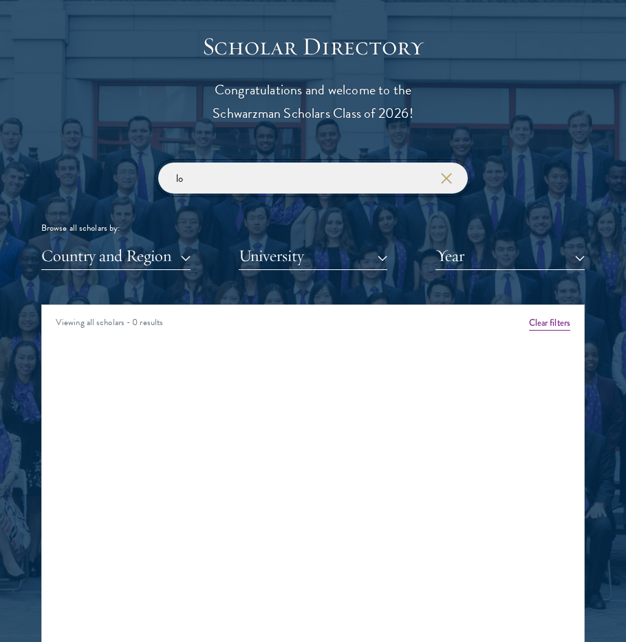
type input "l"
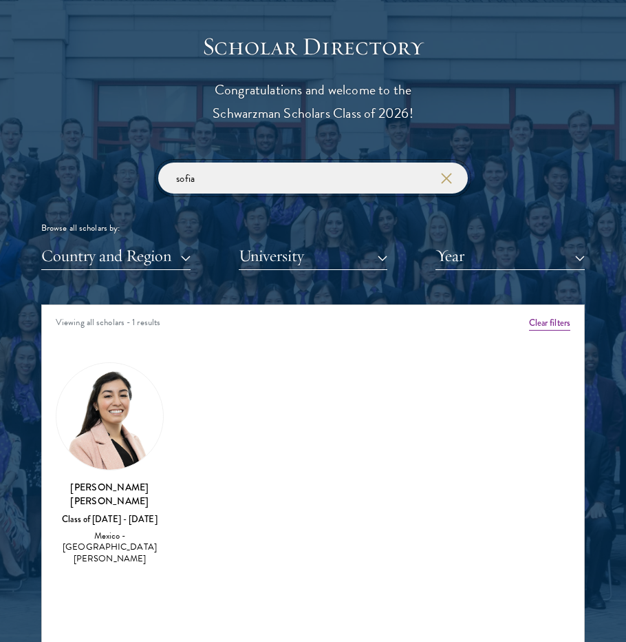
type input "sofia"
click at [446, 182] on icon "button" at bounding box center [446, 178] width 11 height 11
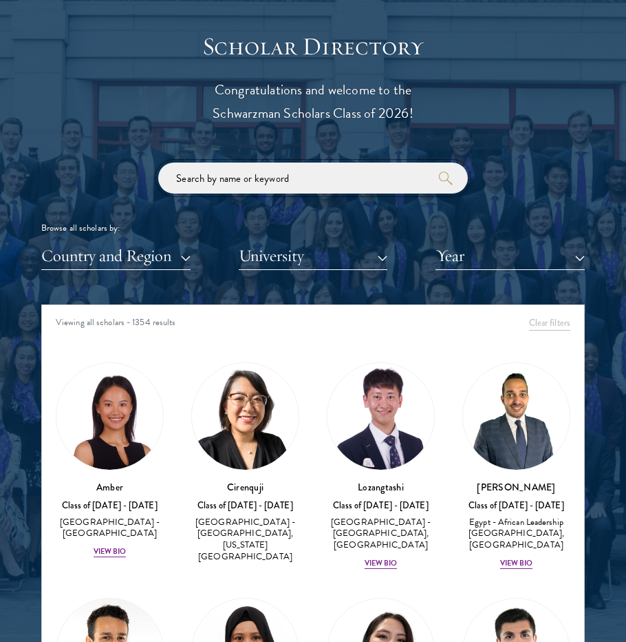
click at [372, 171] on input "search" at bounding box center [313, 177] width 310 height 31
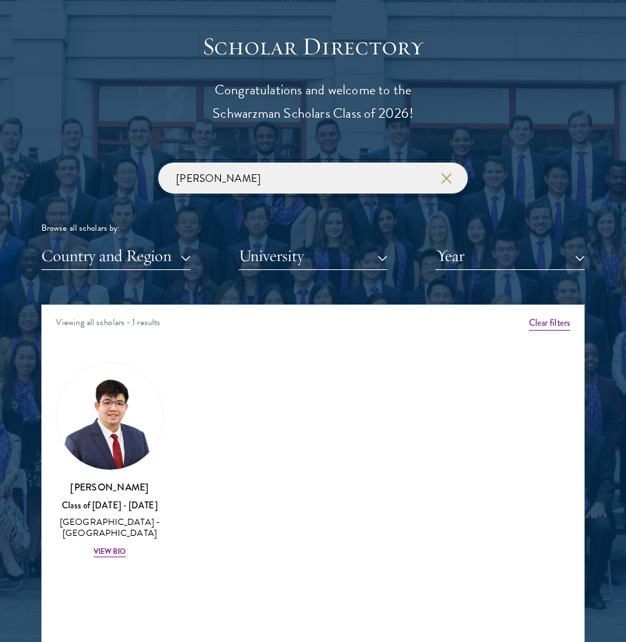
type input "[PERSON_NAME]"
click at [451, 178] on icon "button" at bounding box center [446, 178] width 11 height 11
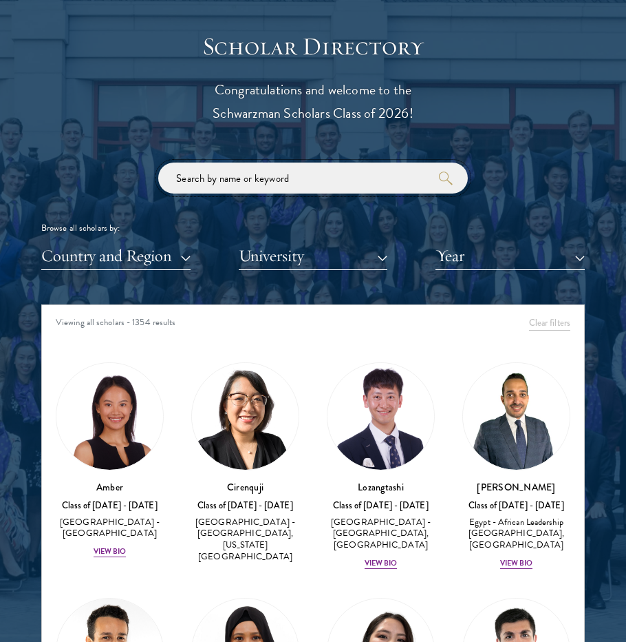
click at [434, 178] on input "search" at bounding box center [313, 177] width 310 height 31
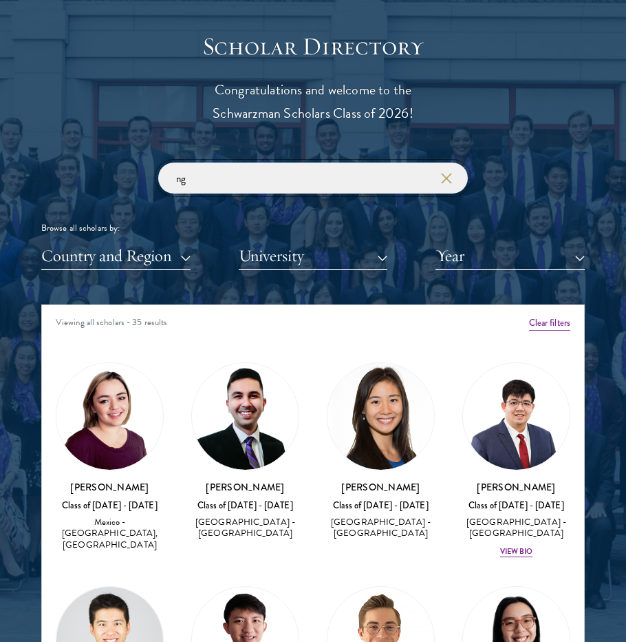
type input "n"
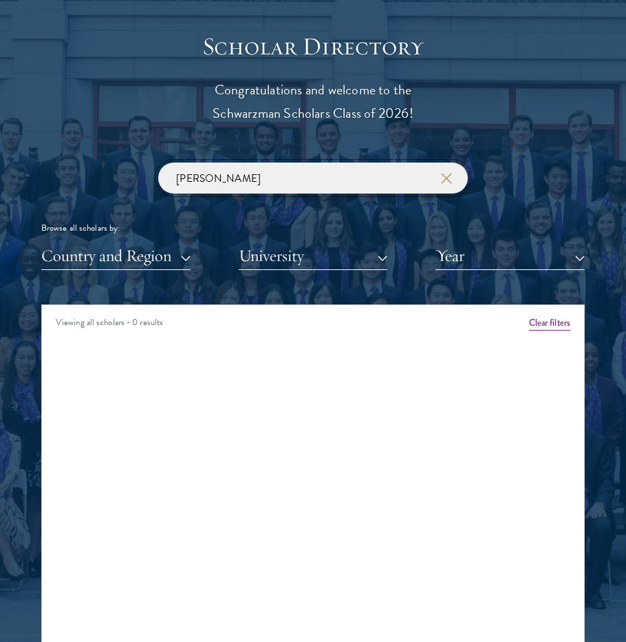
type input "[PERSON_NAME]"
